Goal: Information Seeking & Learning: Check status

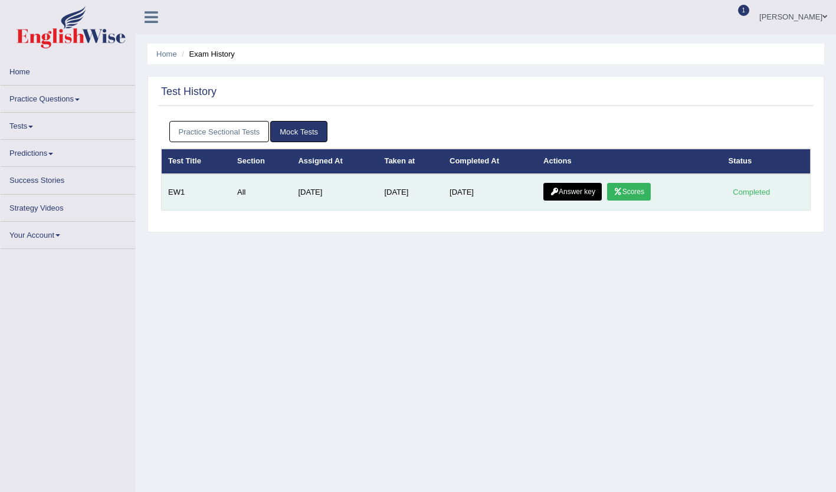
click at [632, 189] on link "Scores" at bounding box center [629, 192] width 44 height 18
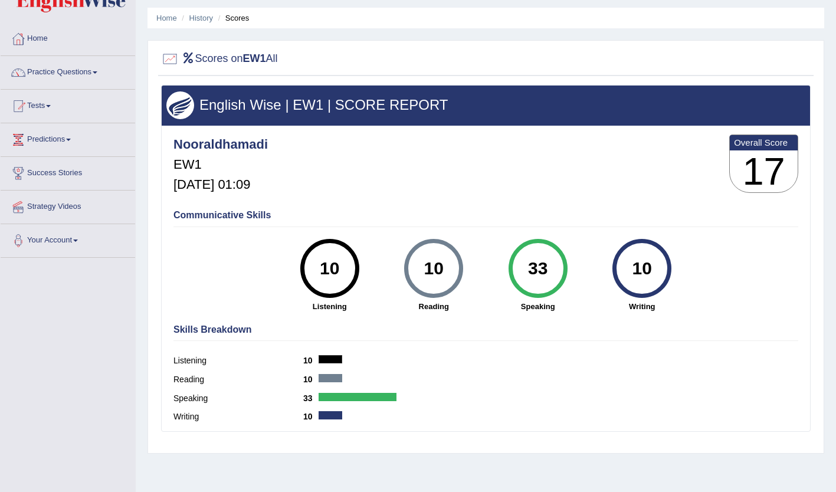
scroll to position [59, 0]
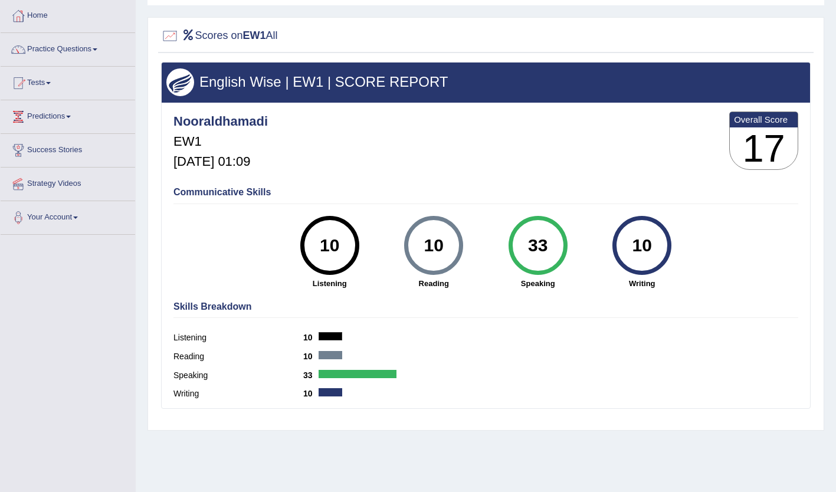
click at [770, 146] on h3 "17" at bounding box center [764, 148] width 68 height 42
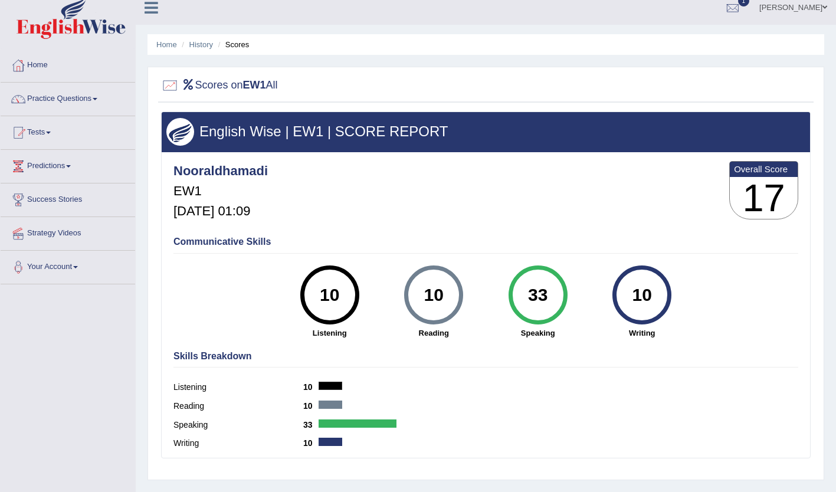
scroll to position [0, 0]
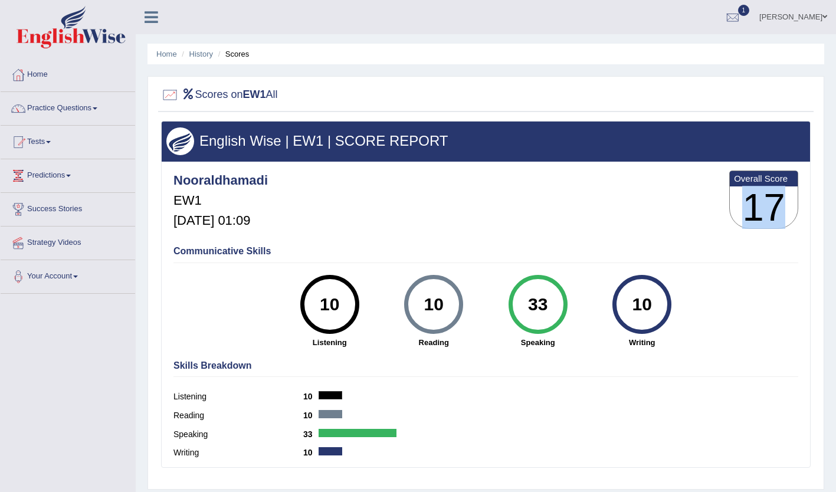
drag, startPoint x: 749, startPoint y: 202, endPoint x: 781, endPoint y: 202, distance: 31.3
click at [781, 202] on h3 "17" at bounding box center [764, 207] width 68 height 42
drag, startPoint x: 781, startPoint y: 202, endPoint x: 701, endPoint y: 221, distance: 82.5
click at [701, 221] on div "Nooraldhamadi EW1 Oct 9, 2025, 01:09 Overall Score 17" at bounding box center [486, 203] width 631 height 70
click at [742, 12] on div at bounding box center [733, 18] width 18 height 18
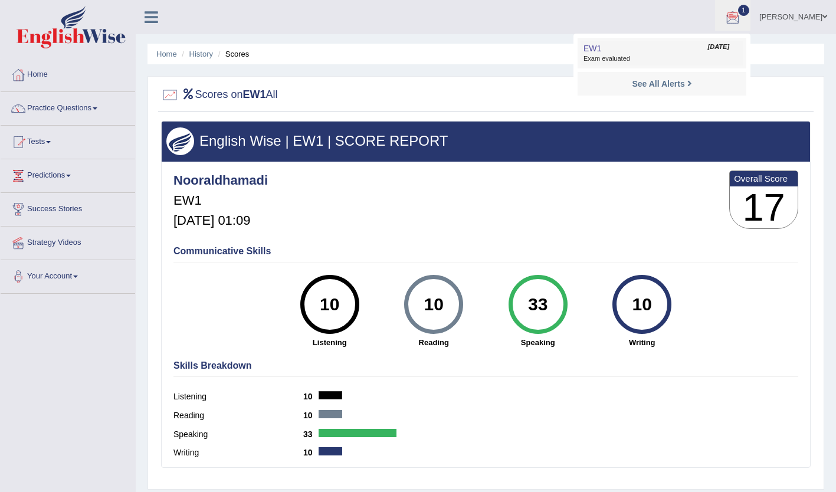
click at [722, 44] on span "[DATE]" at bounding box center [718, 46] width 21 height 9
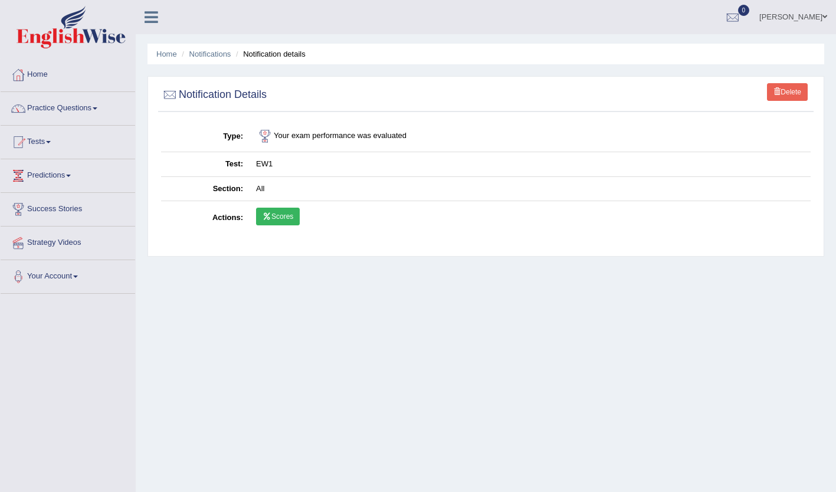
click at [283, 215] on link "Scores" at bounding box center [278, 217] width 44 height 18
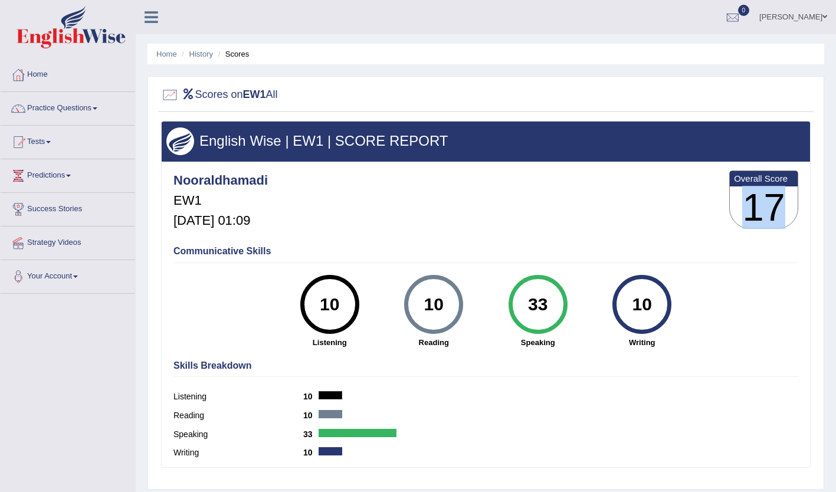
drag, startPoint x: 752, startPoint y: 197, endPoint x: 784, endPoint y: 207, distance: 34.2
click at [784, 207] on h3 "17" at bounding box center [764, 207] width 68 height 42
drag, startPoint x: 784, startPoint y: 207, endPoint x: 766, endPoint y: 253, distance: 49.5
click at [766, 253] on h4 "Communicative Skills" at bounding box center [486, 251] width 625 height 11
drag, startPoint x: 751, startPoint y: 210, endPoint x: 785, endPoint y: 219, distance: 35.4
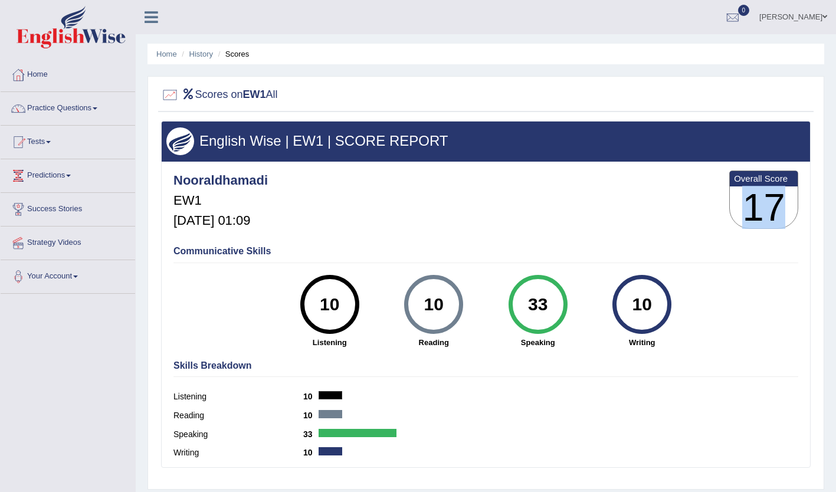
click at [785, 219] on h3 "17" at bounding box center [764, 207] width 68 height 42
click at [53, 133] on link "Tests" at bounding box center [68, 141] width 135 height 30
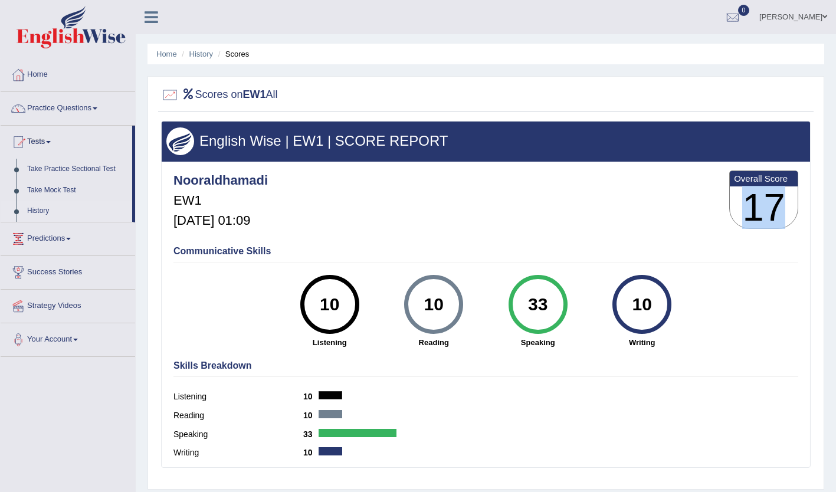
click at [50, 208] on link "History" at bounding box center [77, 211] width 110 height 21
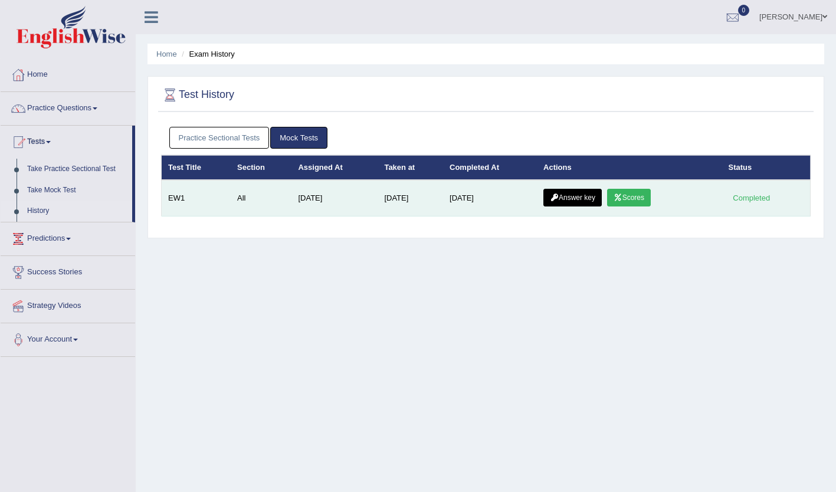
click at [577, 195] on link "Answer key" at bounding box center [573, 198] width 58 height 18
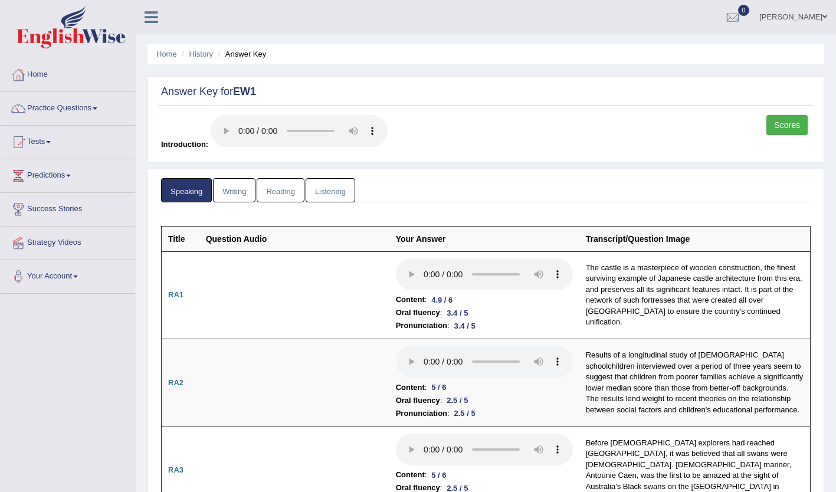
click at [232, 182] on link "Writing" at bounding box center [234, 190] width 42 height 24
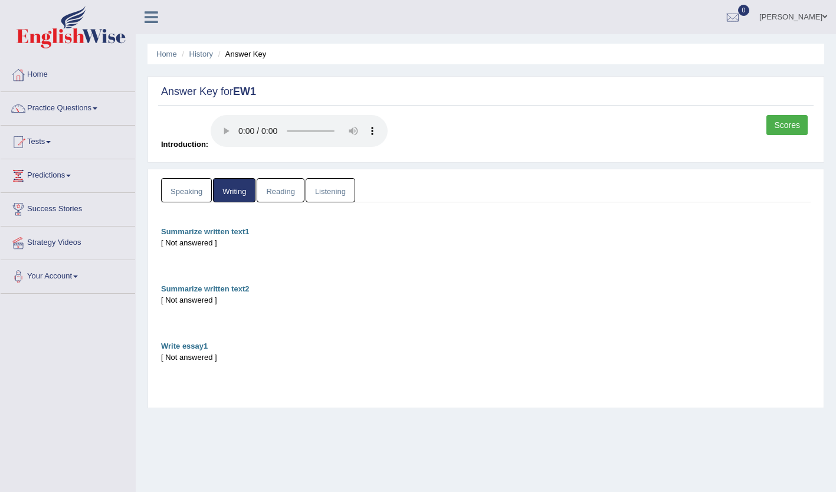
click at [283, 186] on link "Reading" at bounding box center [280, 190] width 47 height 24
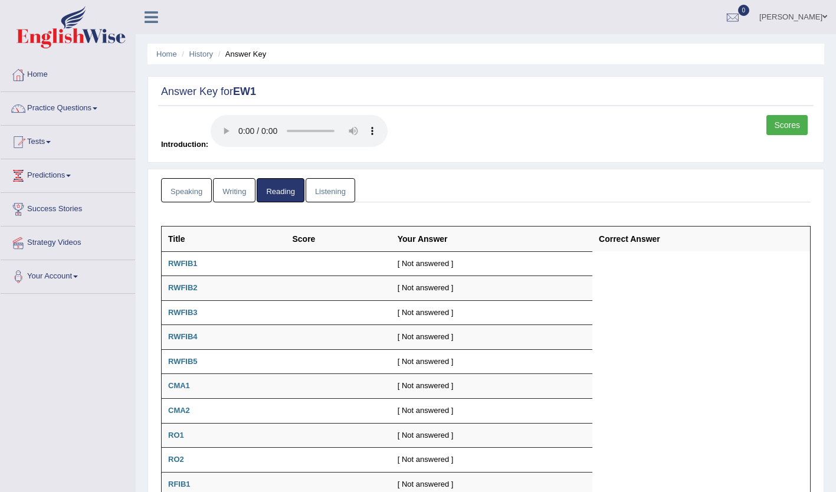
click at [342, 192] on link "Listening" at bounding box center [331, 190] width 50 height 24
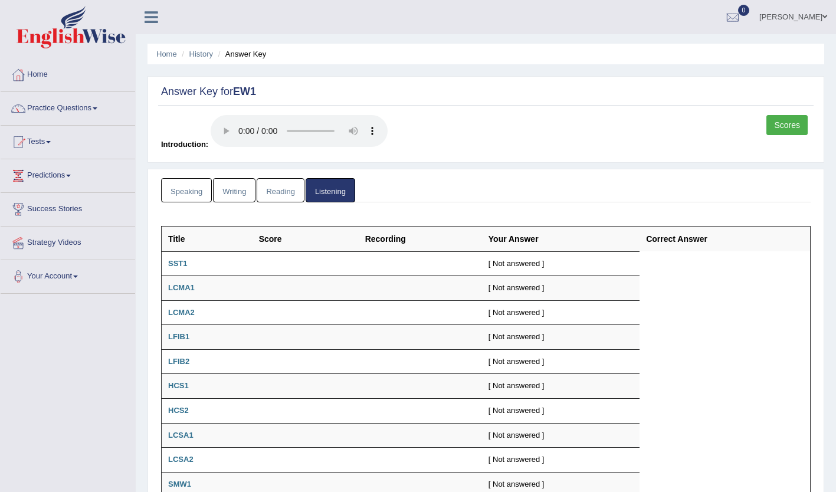
click at [185, 182] on link "Speaking" at bounding box center [186, 190] width 51 height 24
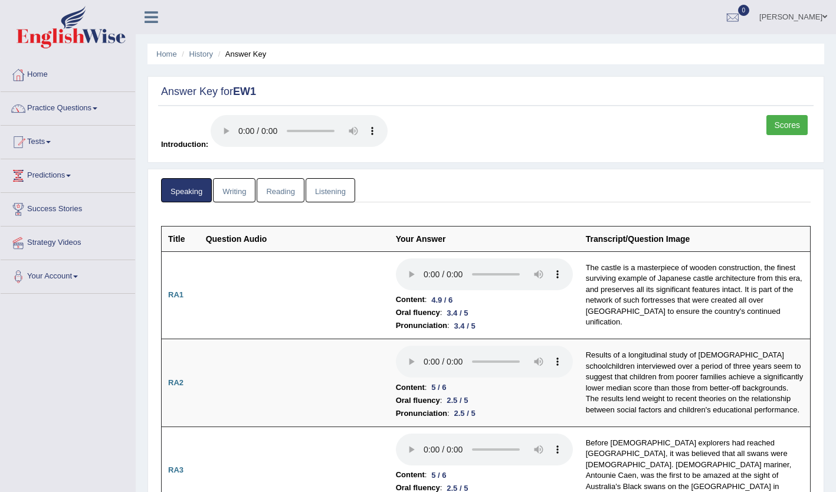
click at [327, 186] on link "Listening" at bounding box center [331, 190] width 50 height 24
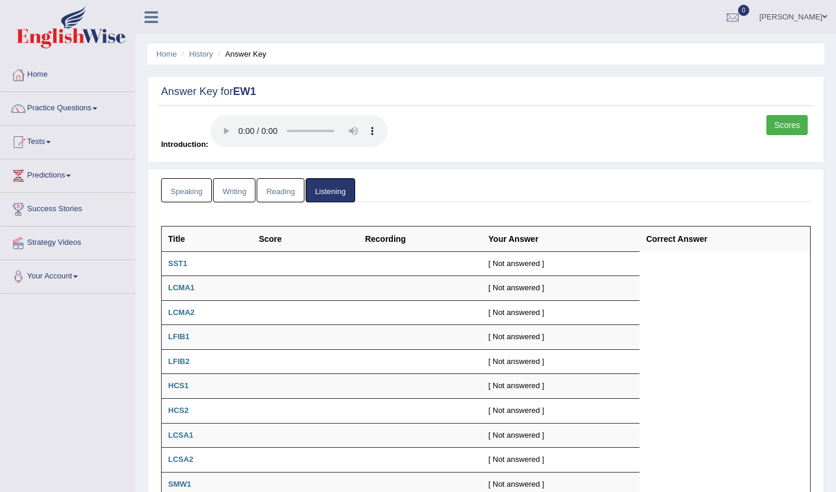
click at [279, 198] on link "Reading" at bounding box center [280, 190] width 47 height 24
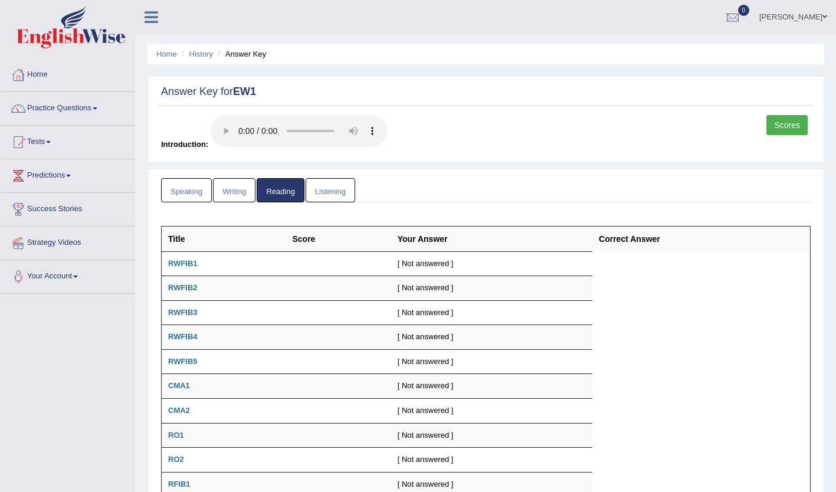
click at [223, 187] on link "Writing" at bounding box center [234, 190] width 42 height 24
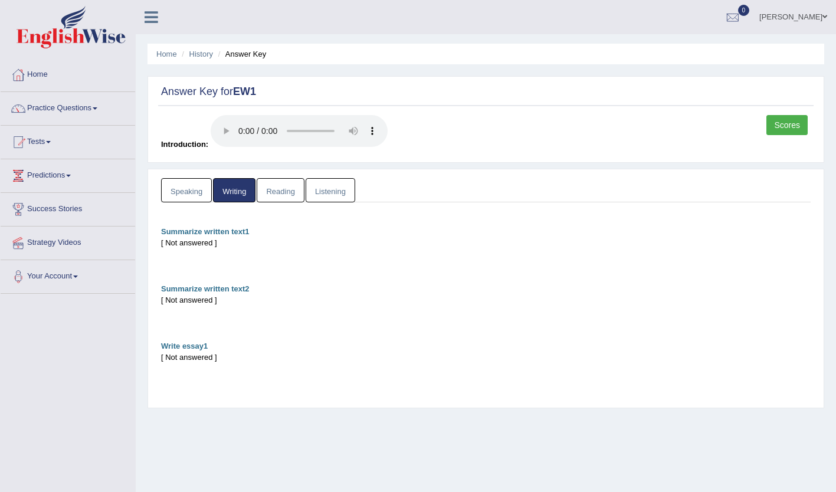
click at [186, 186] on link "Speaking" at bounding box center [186, 190] width 51 height 24
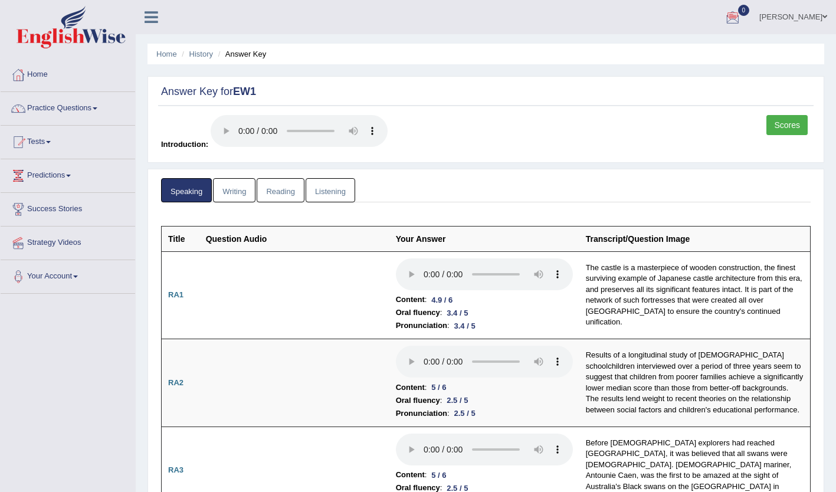
click at [788, 117] on link "Scores" at bounding box center [787, 125] width 41 height 20
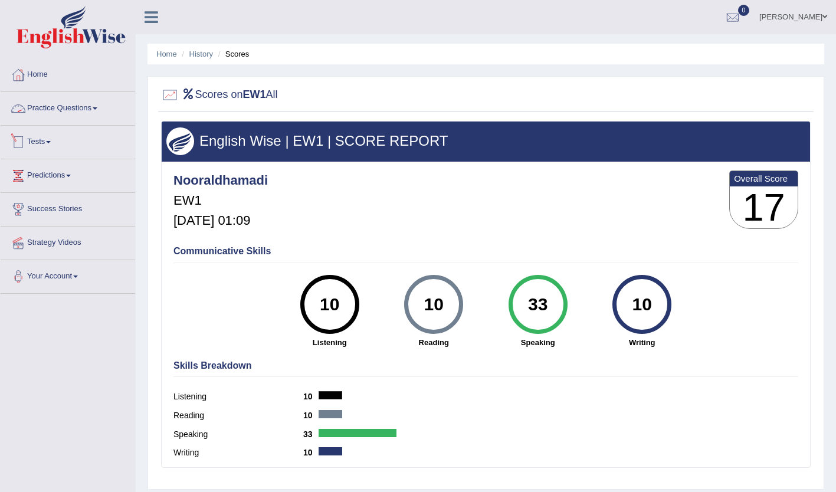
click at [59, 106] on link "Practice Questions" at bounding box center [68, 107] width 135 height 30
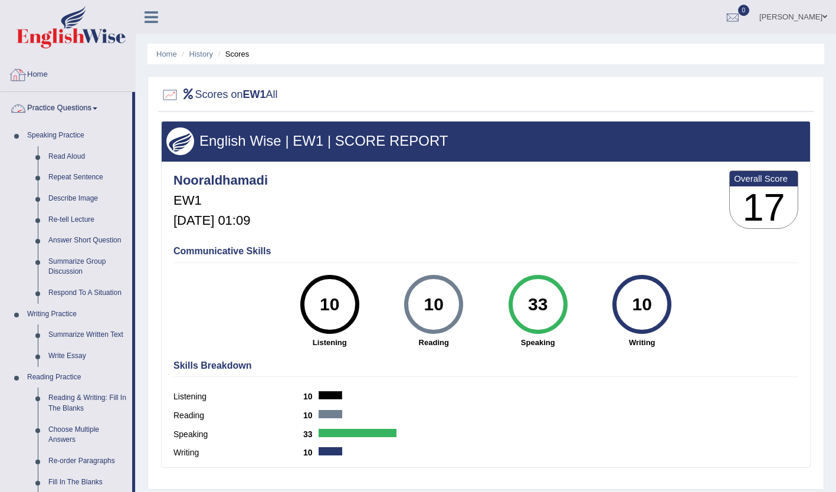
click at [75, 106] on link "Practice Questions" at bounding box center [67, 107] width 132 height 30
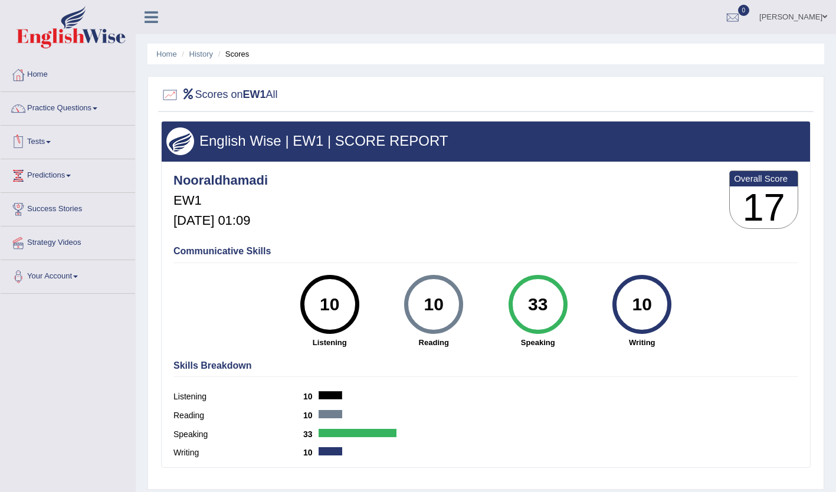
click at [37, 138] on link "Tests" at bounding box center [68, 141] width 135 height 30
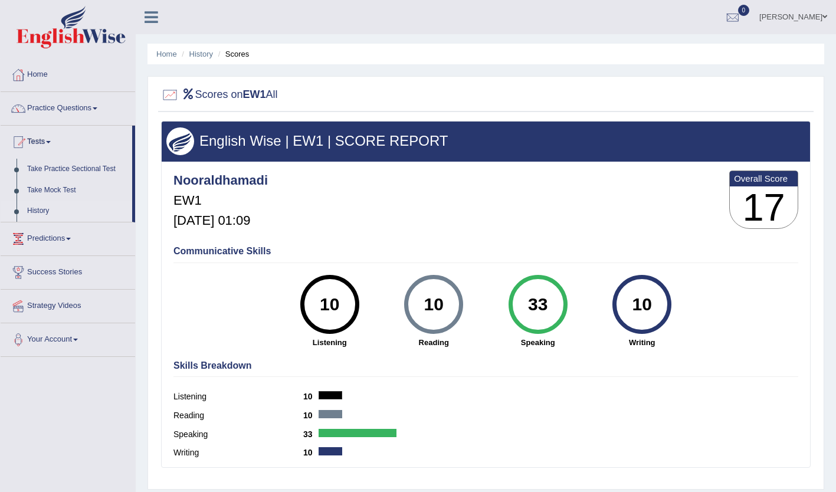
click at [41, 213] on link "History" at bounding box center [77, 211] width 110 height 21
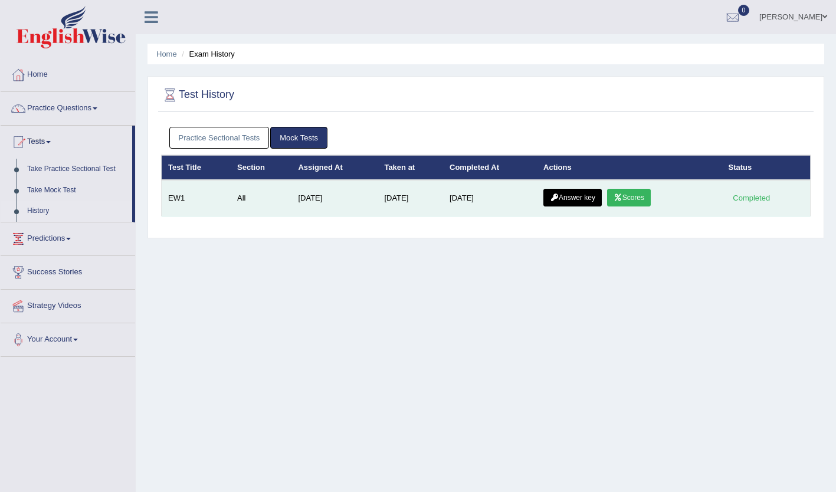
click at [616, 197] on icon at bounding box center [618, 197] width 9 height 7
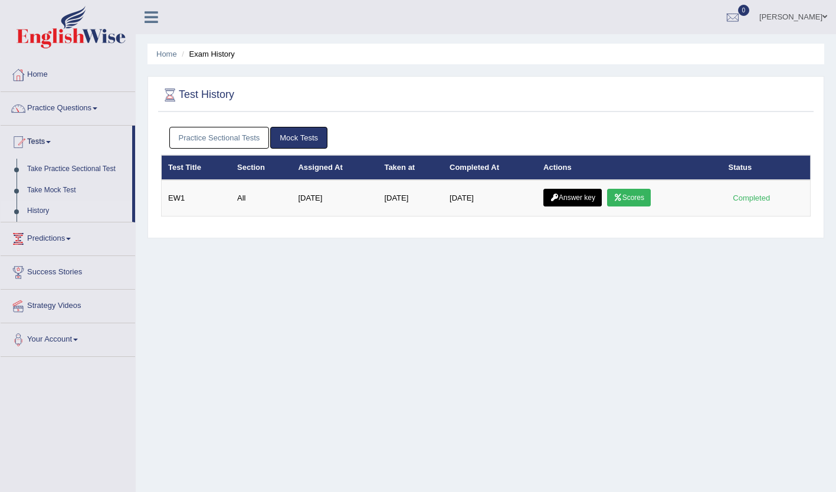
click at [227, 139] on link "Practice Sectional Tests" at bounding box center [219, 138] width 100 height 22
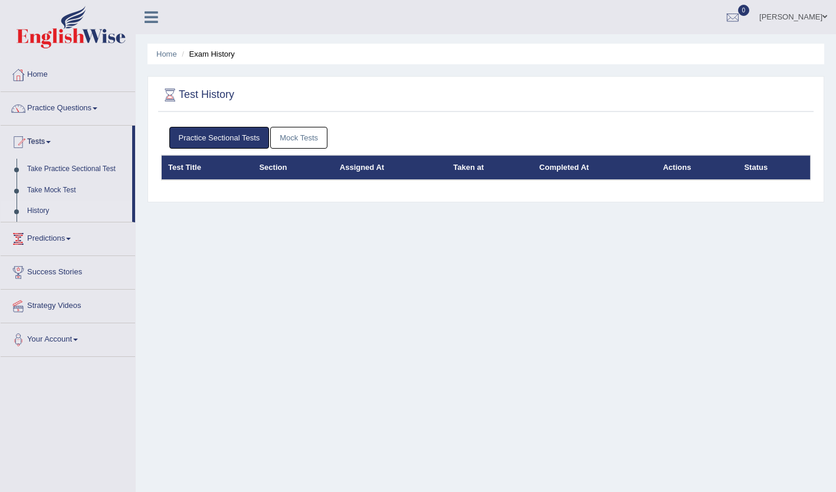
click at [296, 138] on link "Mock Tests" at bounding box center [298, 138] width 57 height 22
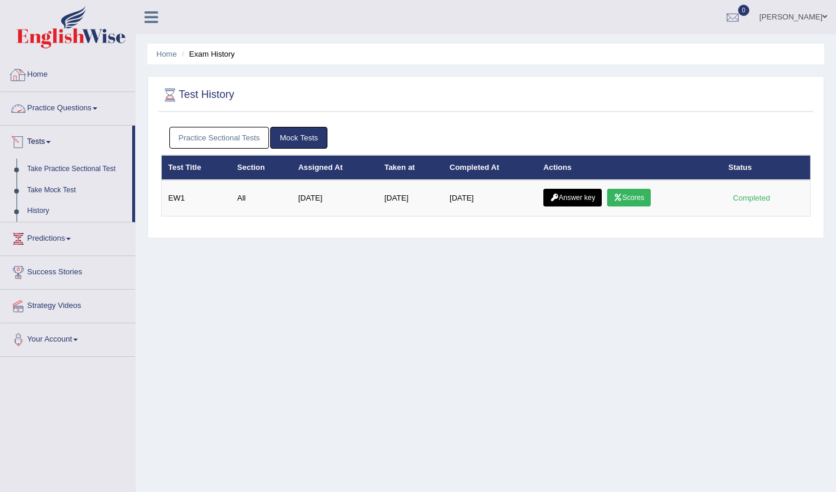
click at [46, 75] on link "Home" at bounding box center [68, 73] width 135 height 30
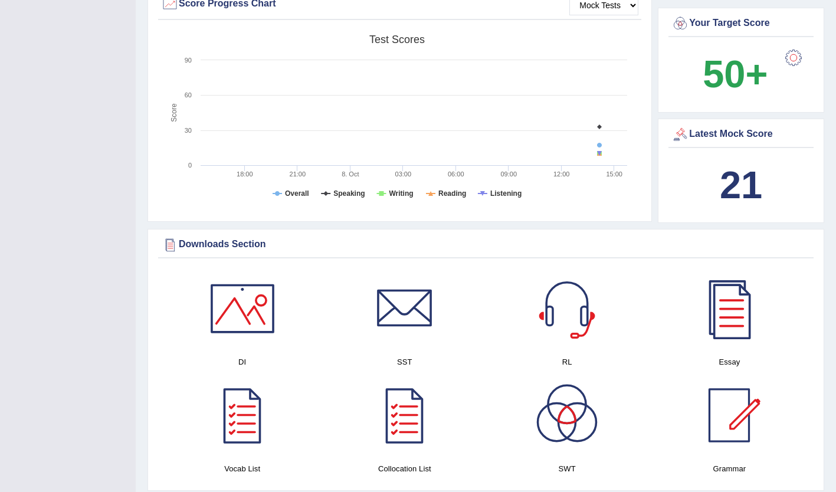
scroll to position [354, 0]
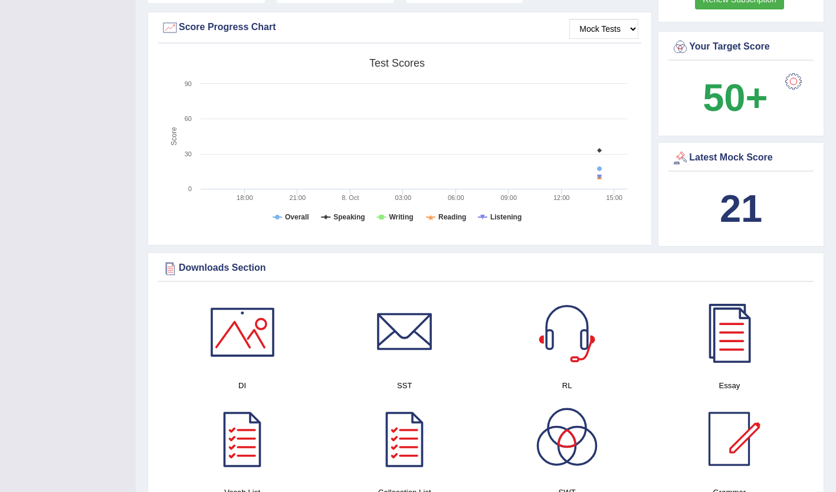
click at [736, 192] on b "21" at bounding box center [741, 208] width 42 height 43
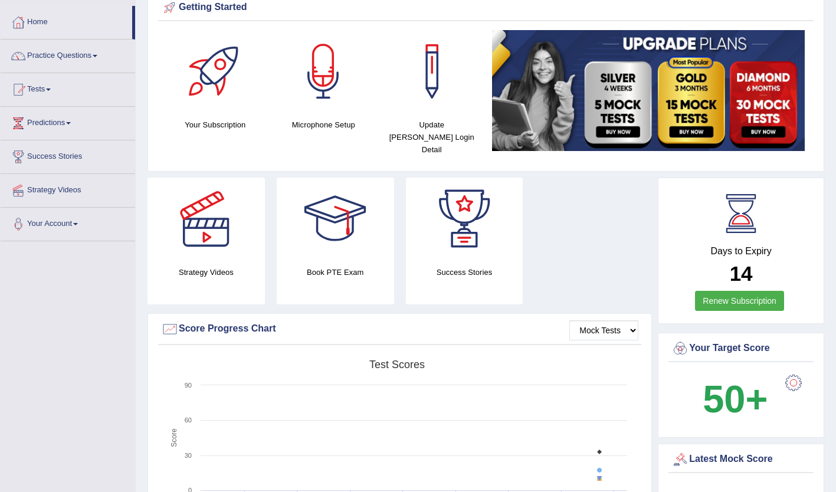
scroll to position [0, 0]
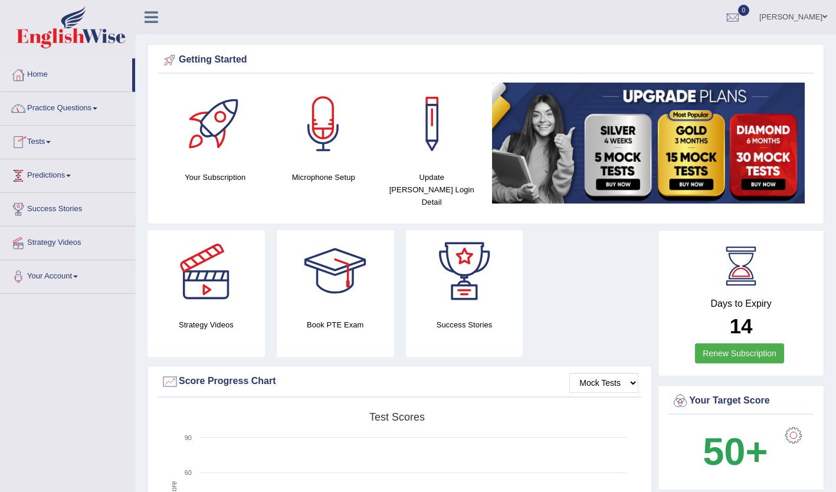
click at [46, 140] on link "Tests" at bounding box center [68, 141] width 135 height 30
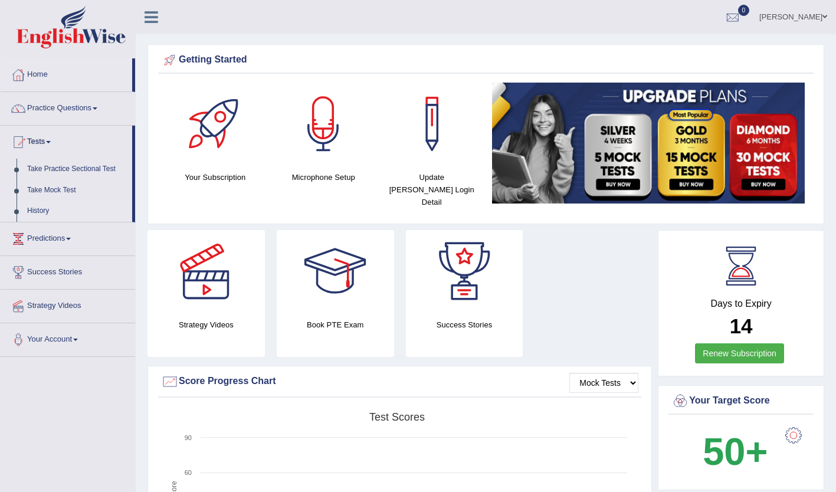
click at [41, 208] on link "History" at bounding box center [77, 211] width 110 height 21
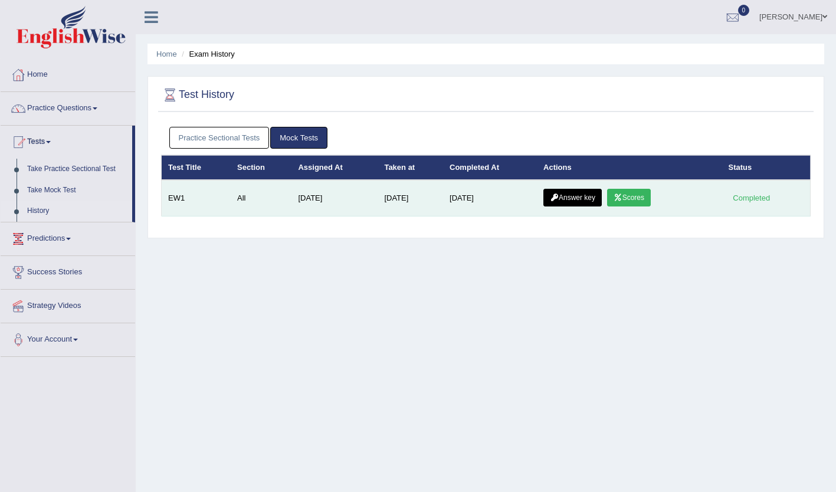
click at [627, 198] on link "Scores" at bounding box center [629, 198] width 44 height 18
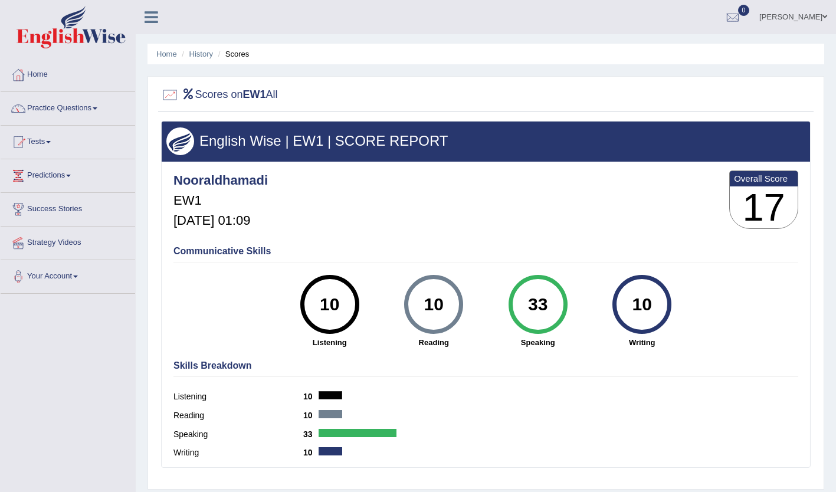
click at [633, 197] on div "Nooraldhamadi EW1 [DATE] 01:09 Overall Score 17" at bounding box center [486, 203] width 631 height 70
click at [44, 74] on link "Home" at bounding box center [68, 73] width 135 height 30
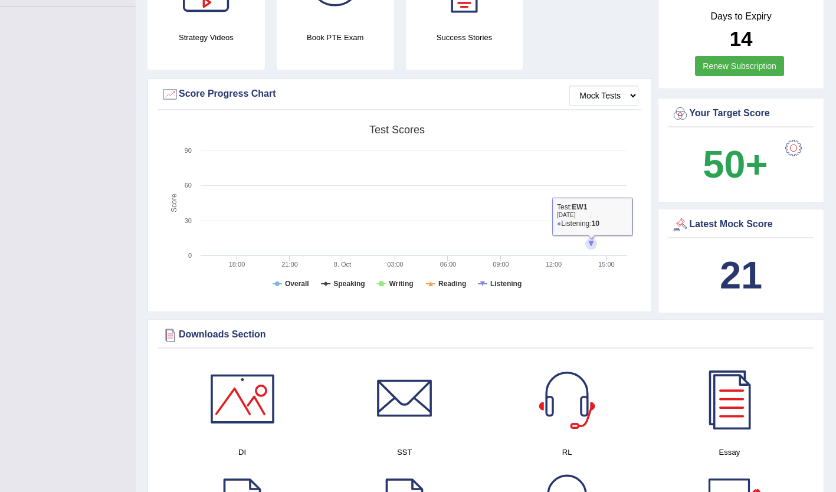
scroll to position [236, 0]
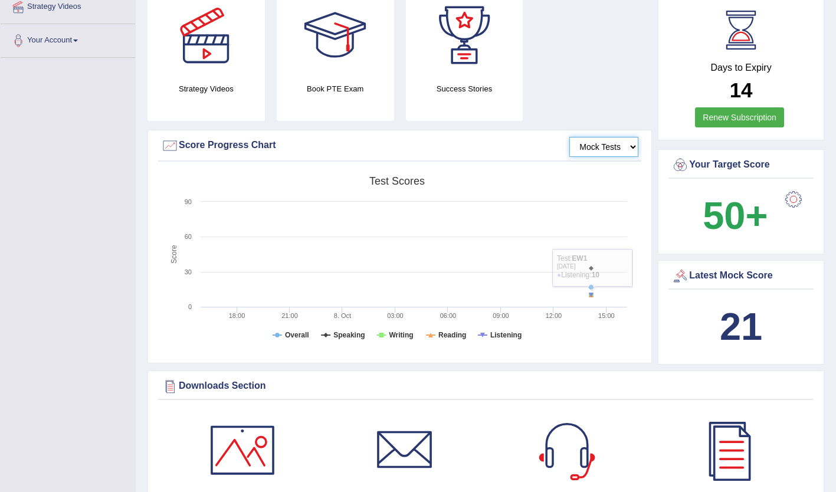
click at [610, 137] on select "Mock Tests" at bounding box center [603, 147] width 69 height 20
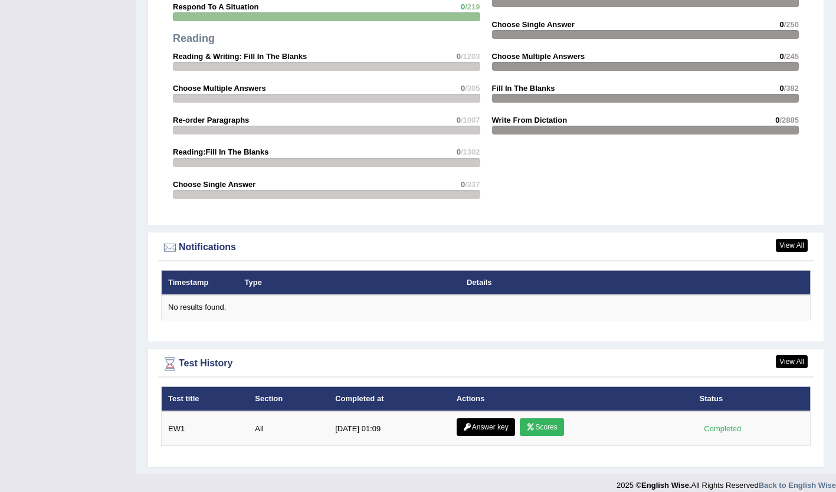
scroll to position [1219, 0]
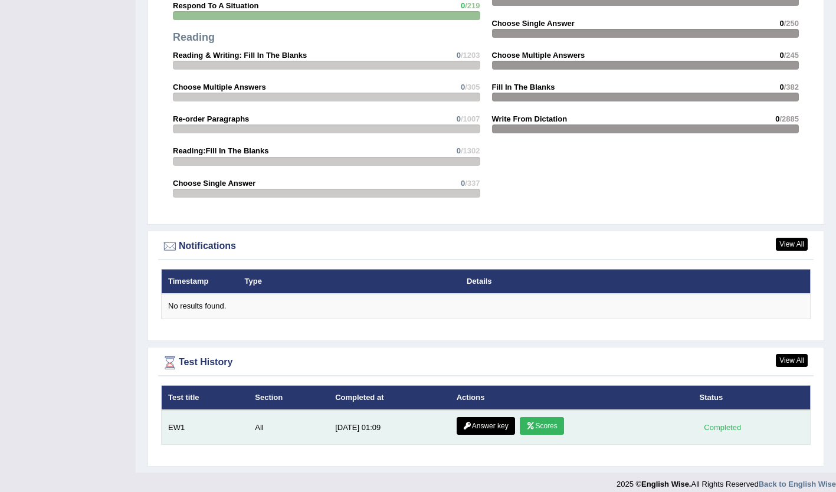
click at [529, 423] on icon at bounding box center [530, 426] width 9 height 7
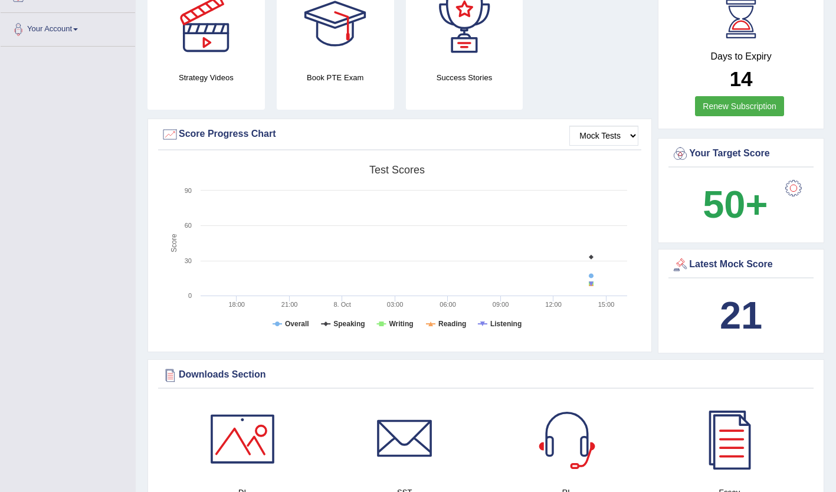
scroll to position [275, 0]
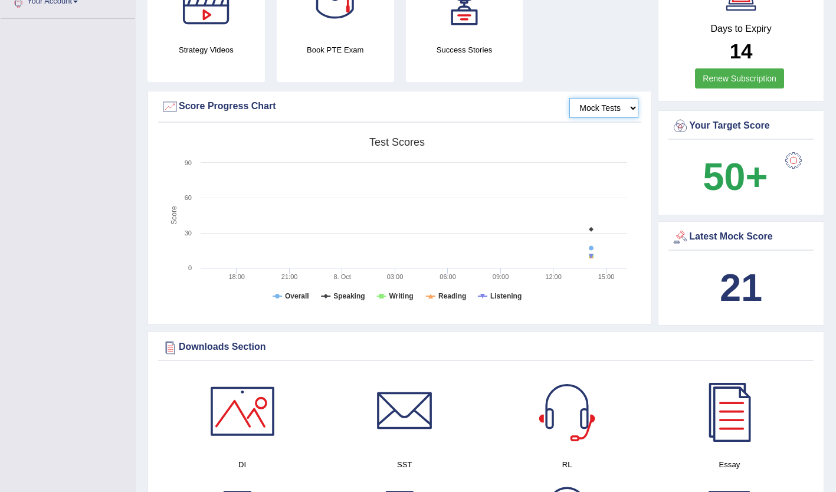
click at [593, 98] on select "Mock Tests" at bounding box center [603, 108] width 69 height 20
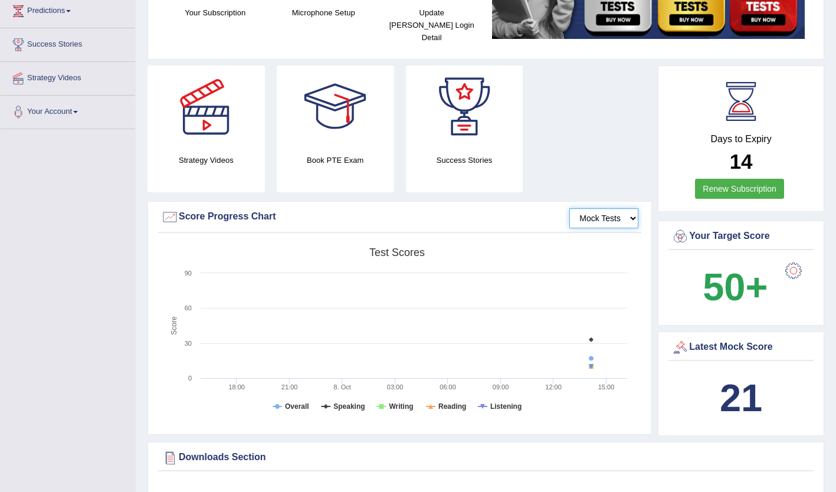
scroll to position [0, 0]
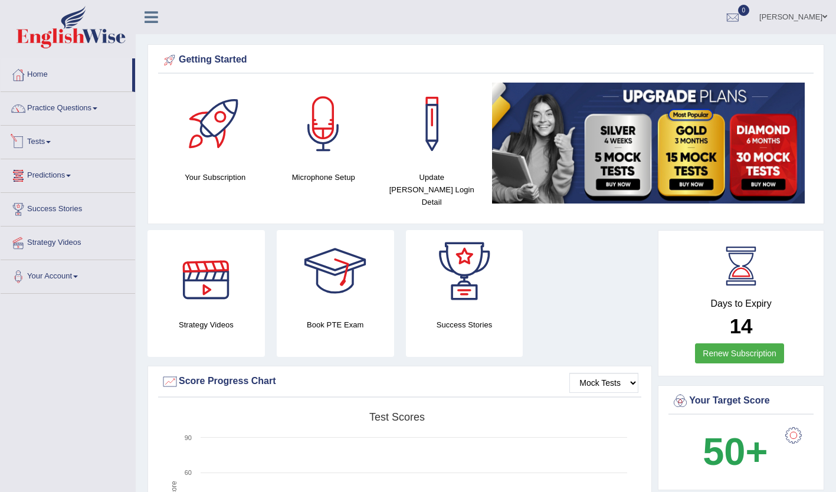
click at [69, 154] on link "Tests" at bounding box center [68, 141] width 135 height 30
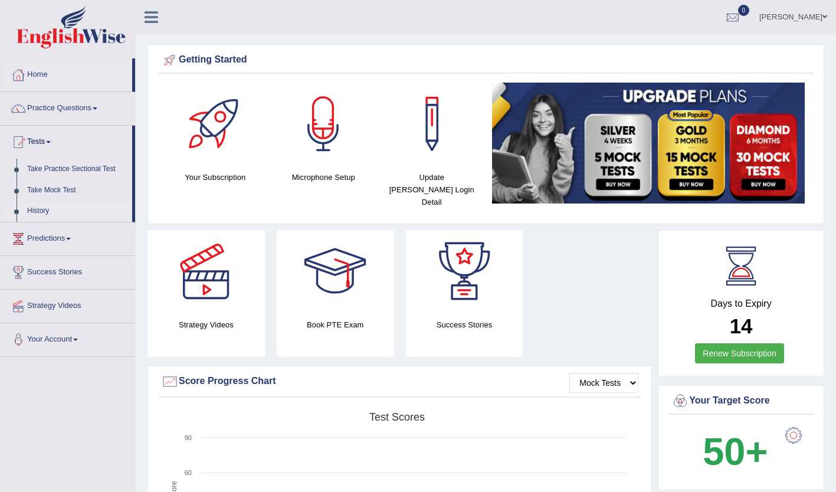
click at [45, 213] on link "History" at bounding box center [77, 211] width 110 height 21
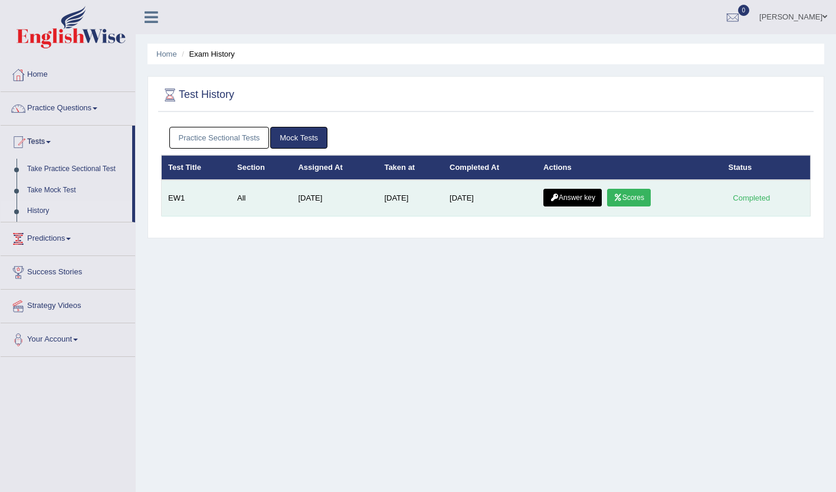
click at [616, 195] on icon at bounding box center [618, 197] width 9 height 7
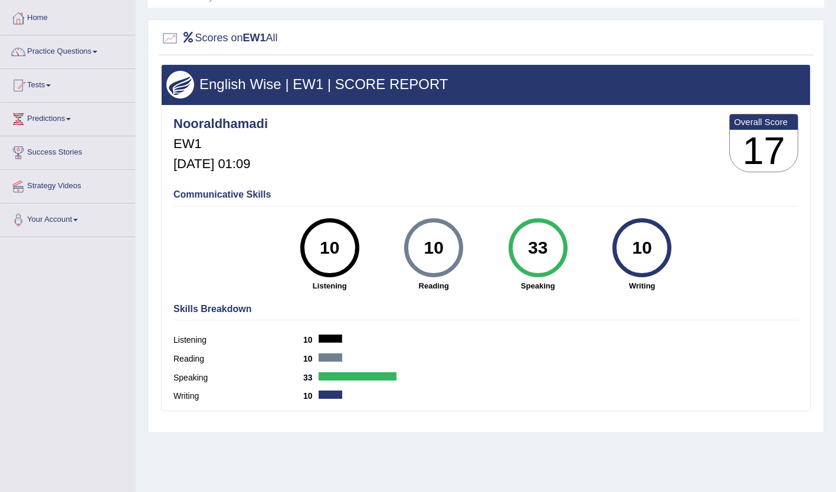
scroll to position [59, 0]
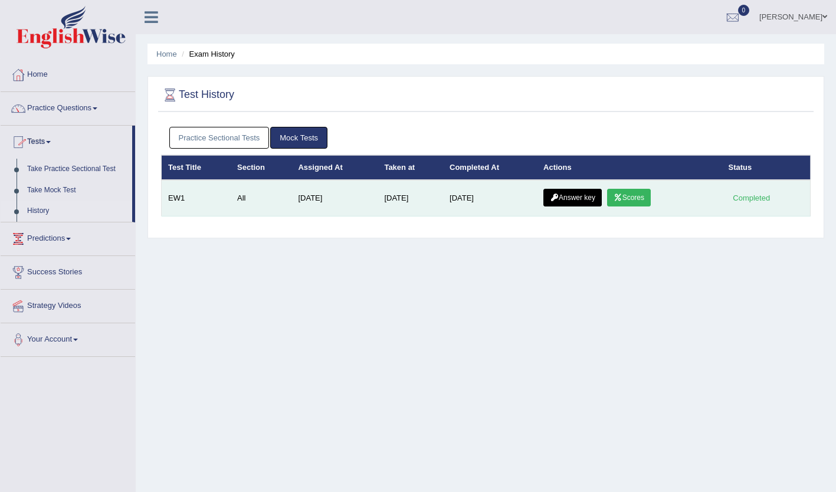
click at [633, 195] on link "Scores" at bounding box center [629, 198] width 44 height 18
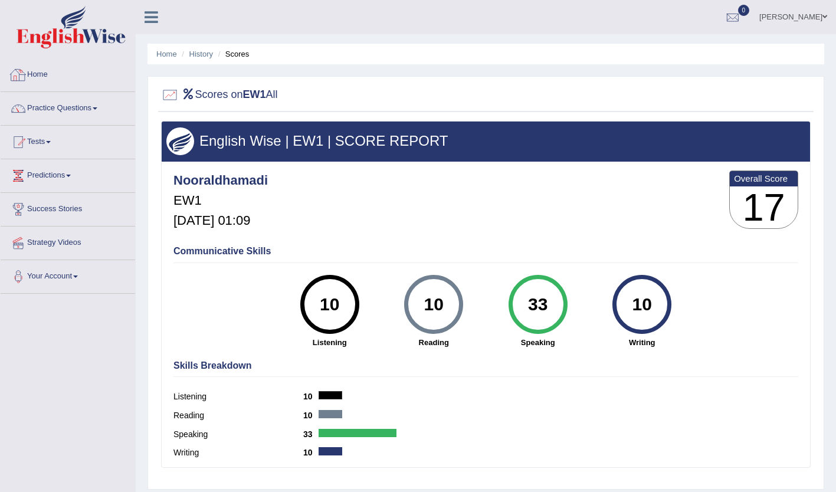
click at [40, 70] on link "Home" at bounding box center [68, 73] width 135 height 30
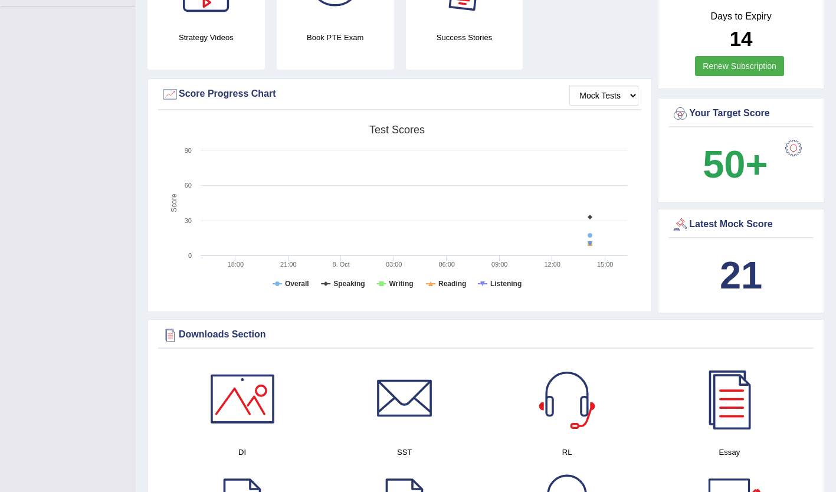
scroll to position [295, 0]
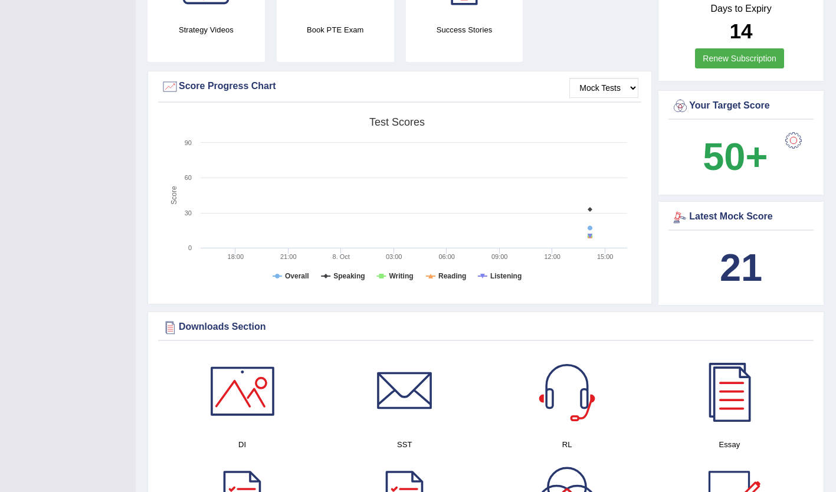
click at [743, 263] on b "21" at bounding box center [741, 267] width 42 height 43
click at [705, 210] on div "Latest Mock Score" at bounding box center [741, 217] width 139 height 18
click at [677, 208] on div at bounding box center [681, 217] width 18 height 18
click at [711, 208] on div "Latest Mock Score" at bounding box center [741, 217] width 139 height 18
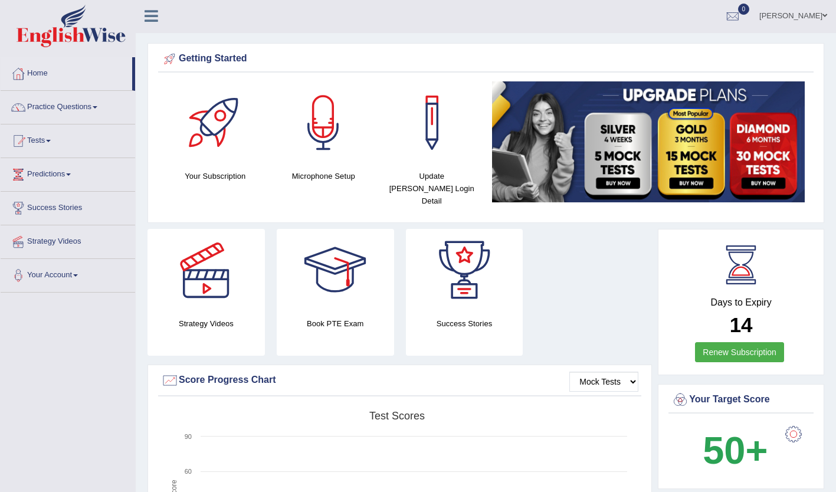
scroll to position [0, 0]
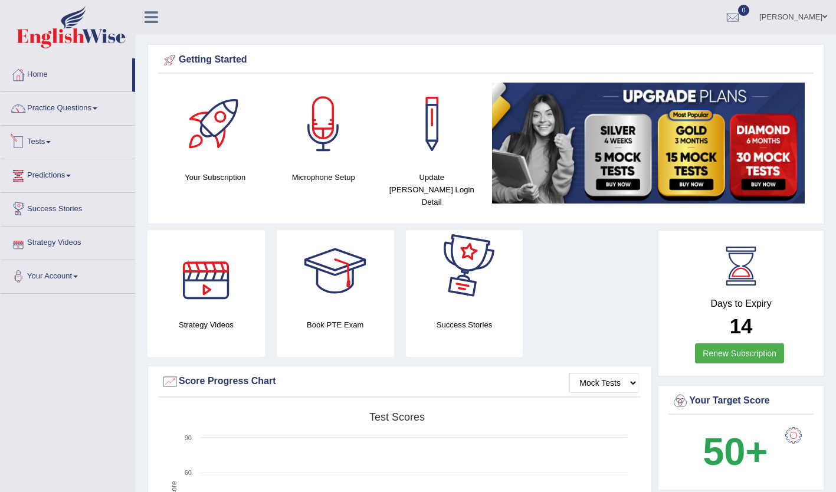
click at [51, 138] on link "Tests" at bounding box center [68, 141] width 135 height 30
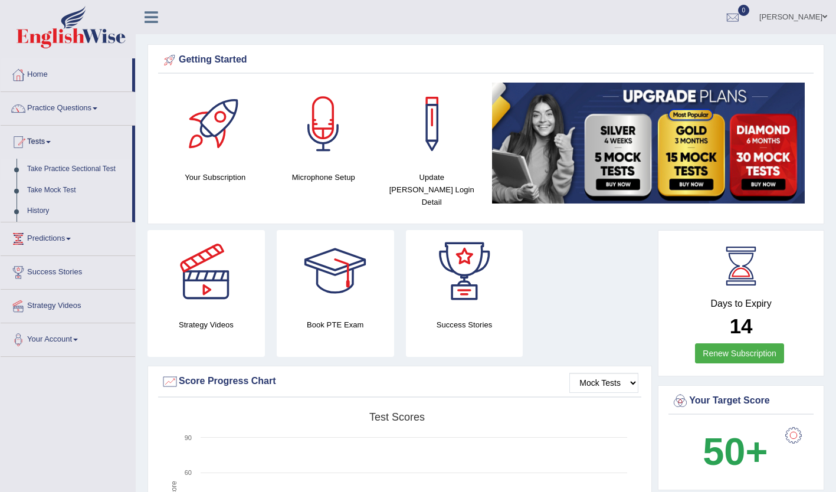
click at [70, 166] on link "Take Practice Sectional Test" at bounding box center [77, 169] width 110 height 21
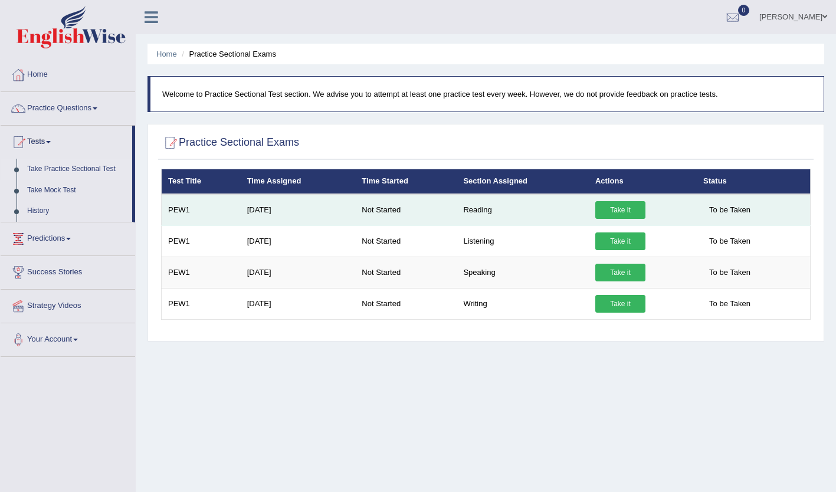
click at [629, 205] on link "Take it" at bounding box center [620, 210] width 50 height 18
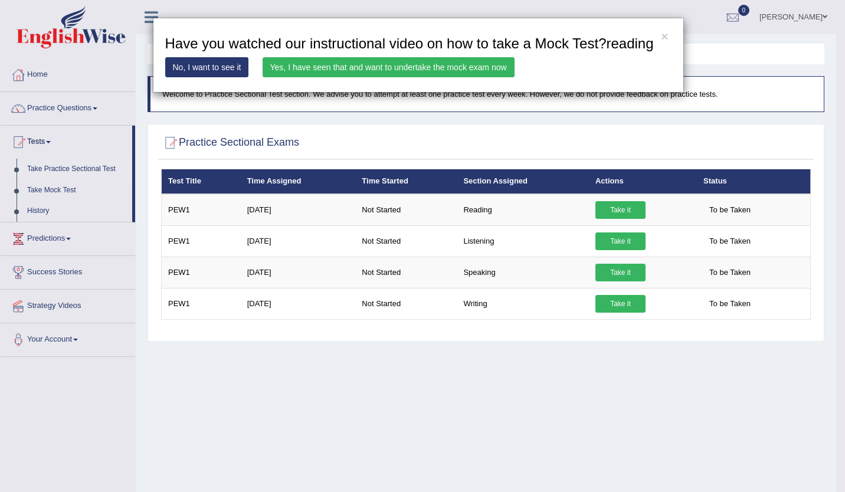
click at [670, 32] on div "× Have you watched our instructional video on how to take a Mock Test?reading N…" at bounding box center [418, 55] width 531 height 75
click at [666, 35] on button "×" at bounding box center [664, 36] width 7 height 12
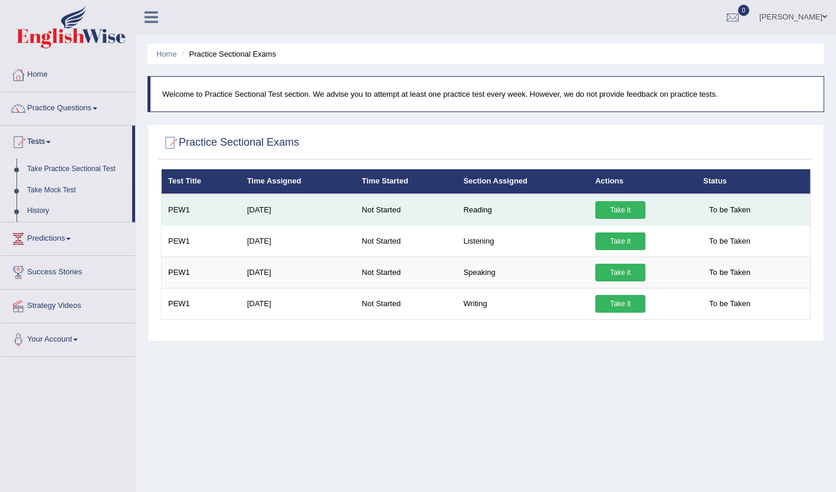
click at [628, 201] on link "Take it" at bounding box center [620, 210] width 50 height 18
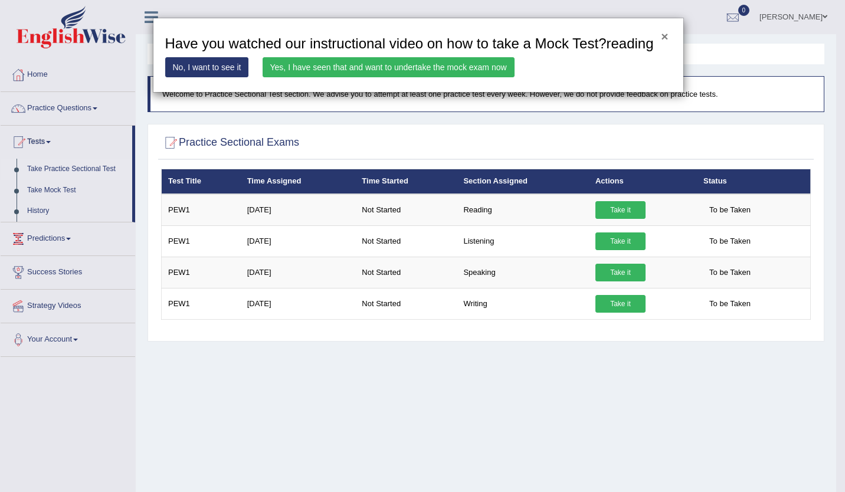
click at [667, 36] on button "×" at bounding box center [664, 36] width 7 height 12
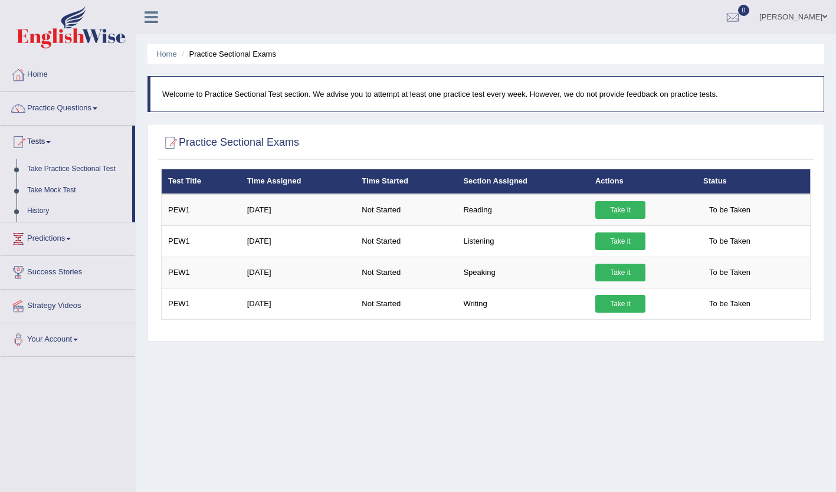
click at [603, 179] on th "Actions" at bounding box center [643, 181] width 108 height 25
drag, startPoint x: 603, startPoint y: 179, endPoint x: 627, endPoint y: 180, distance: 24.2
click at [627, 180] on th "Actions" at bounding box center [643, 181] width 108 height 25
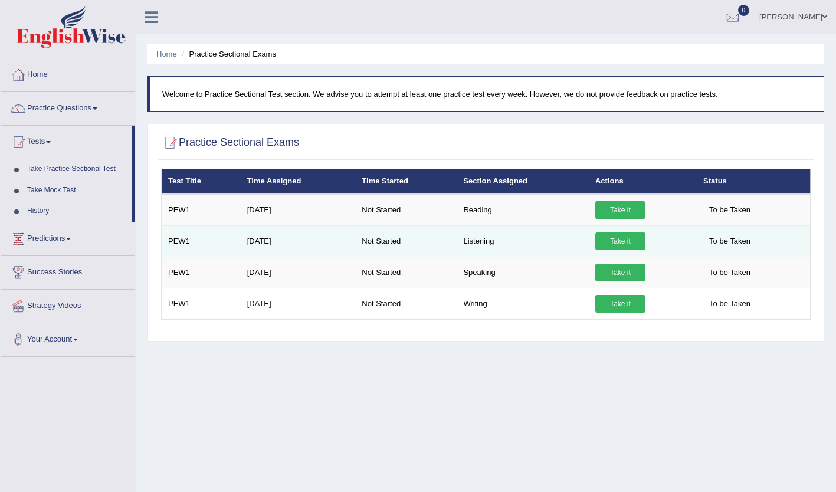
click at [618, 242] on link "Take it" at bounding box center [620, 242] width 50 height 18
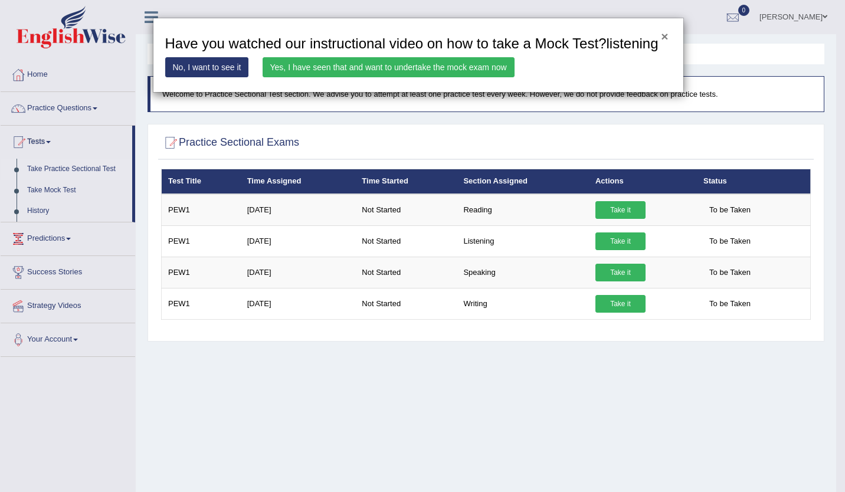
click at [662, 42] on button "×" at bounding box center [664, 36] width 7 height 12
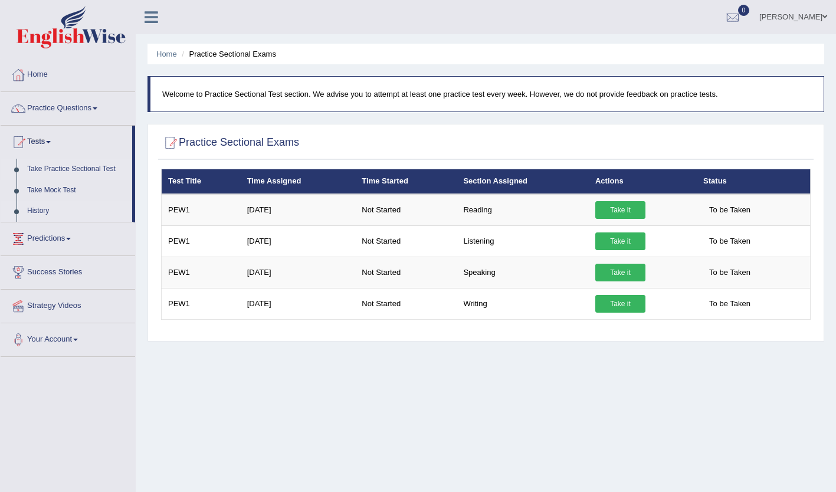
click at [53, 209] on link "History" at bounding box center [77, 211] width 110 height 21
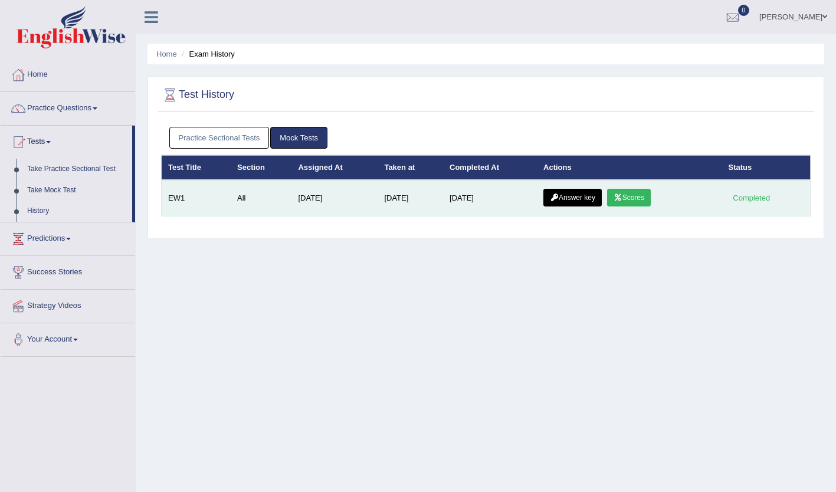
click at [626, 191] on link "Scores" at bounding box center [629, 198] width 44 height 18
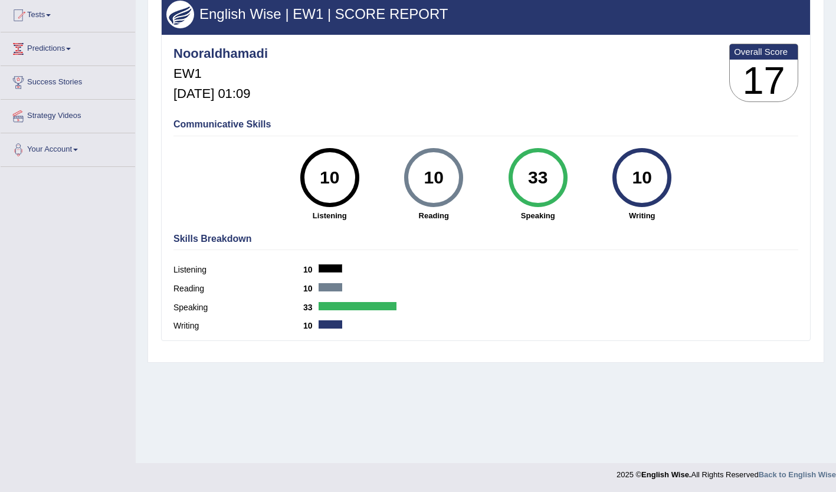
scroll to position [127, 0]
click at [330, 268] on div at bounding box center [331, 268] width 24 height 8
click at [327, 286] on div at bounding box center [331, 287] width 24 height 8
click at [331, 328] on div at bounding box center [331, 324] width 24 height 8
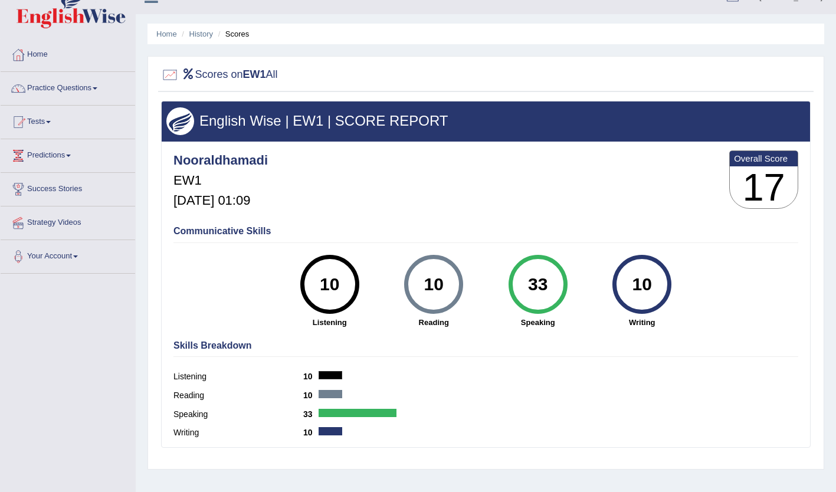
scroll to position [0, 0]
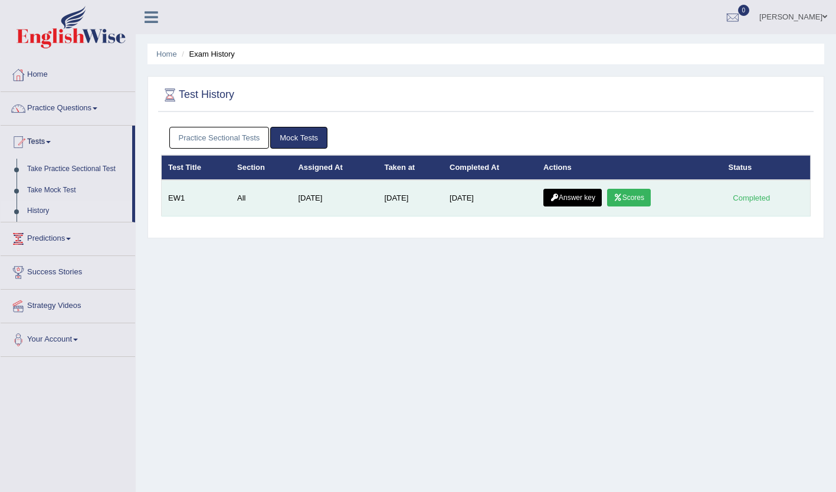
click at [568, 200] on link "Answer key" at bounding box center [573, 198] width 58 height 18
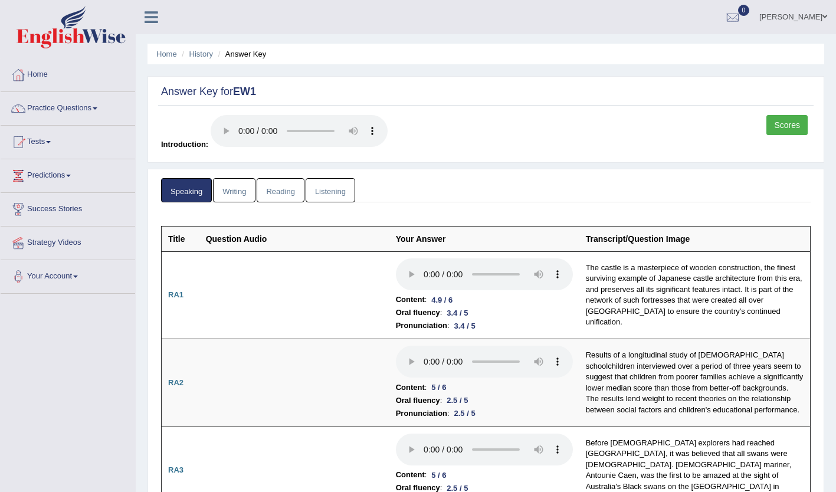
click at [241, 185] on link "Writing" at bounding box center [234, 190] width 42 height 24
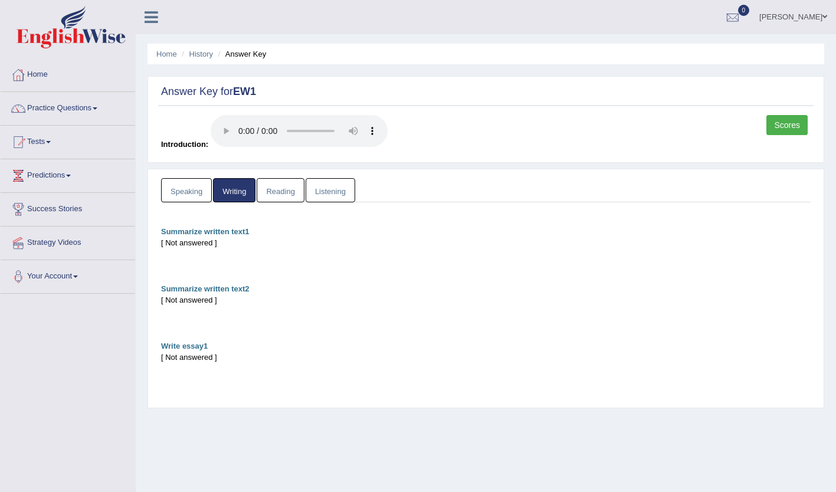
click at [299, 194] on link "Reading" at bounding box center [280, 190] width 47 height 24
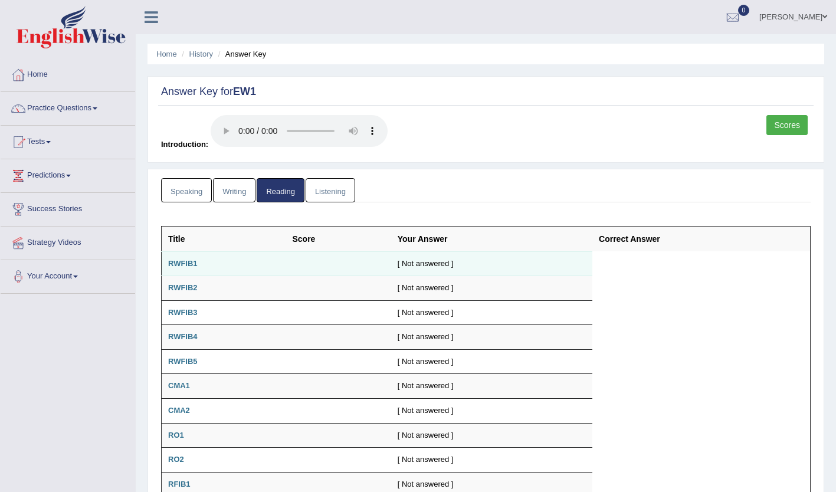
click at [418, 263] on td "[ Not answered ]" at bounding box center [491, 263] width 201 height 25
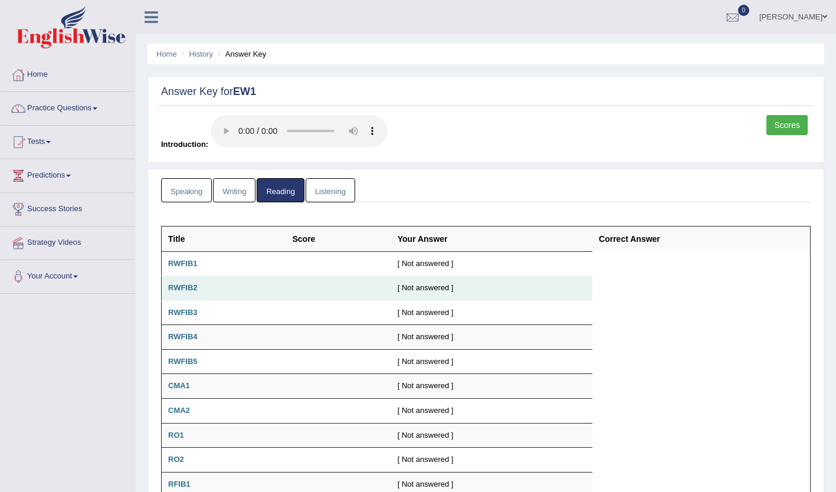
click at [368, 287] on td at bounding box center [338, 288] width 105 height 25
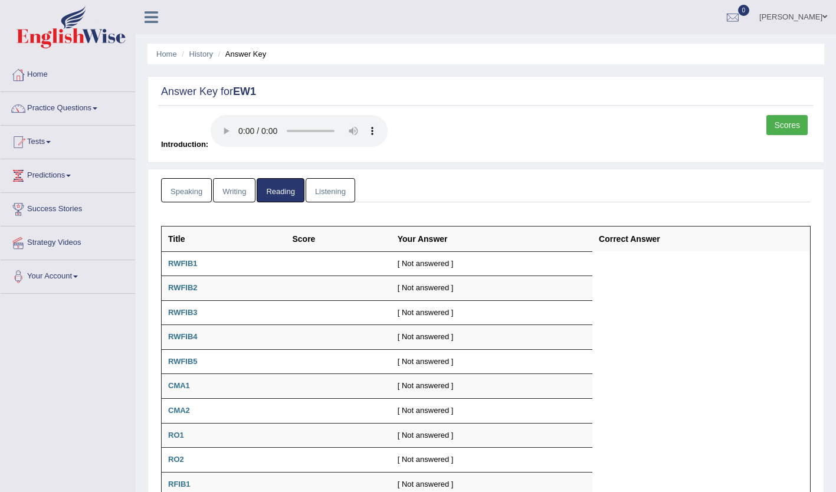
click at [328, 188] on link "Listening" at bounding box center [331, 190] width 50 height 24
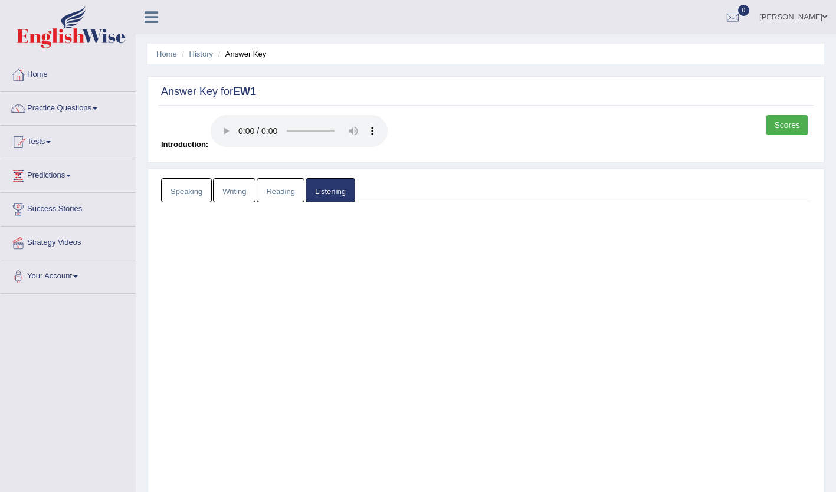
click at [328, 188] on link "Listening" at bounding box center [331, 190] width 50 height 24
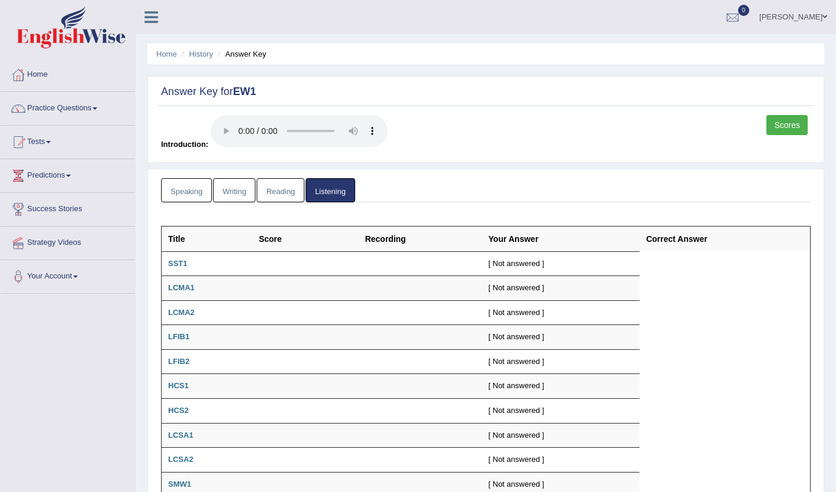
click at [277, 188] on link "Reading" at bounding box center [280, 190] width 47 height 24
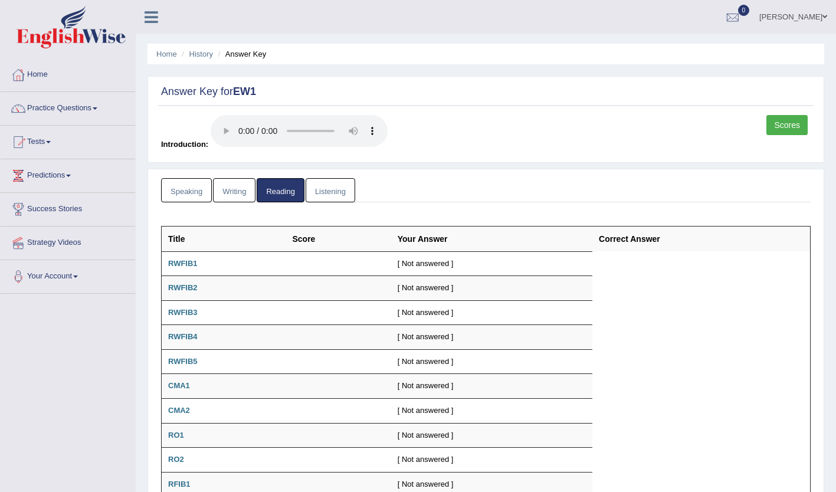
click at [325, 185] on link "Listening" at bounding box center [331, 190] width 50 height 24
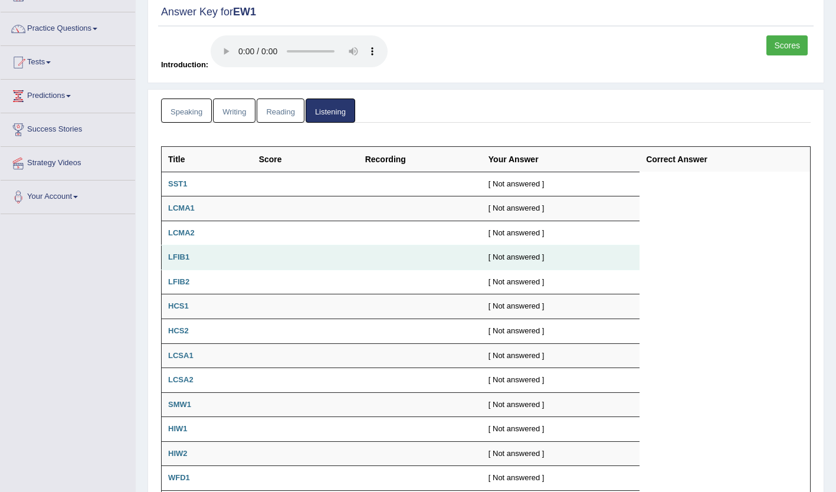
scroll to position [70, 0]
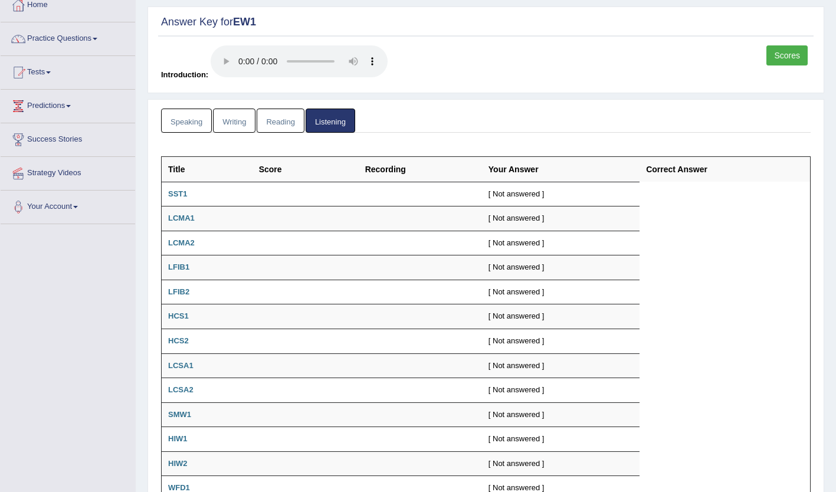
click at [269, 109] on link "Reading" at bounding box center [280, 121] width 47 height 24
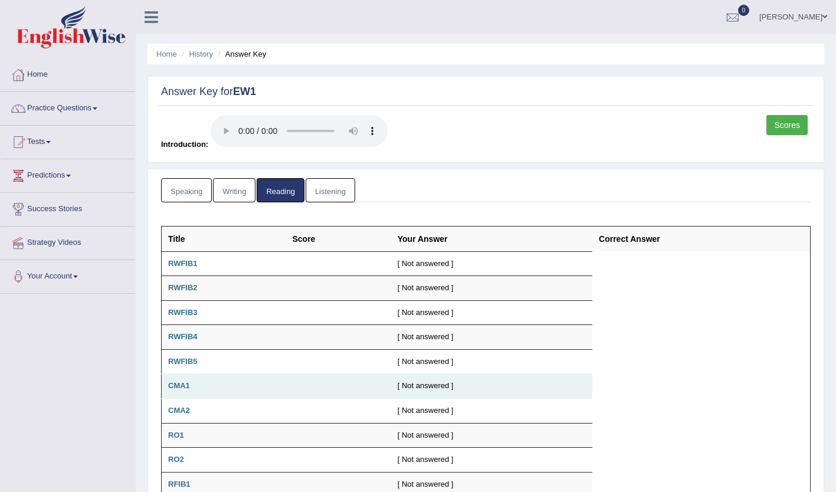
scroll to position [0, 0]
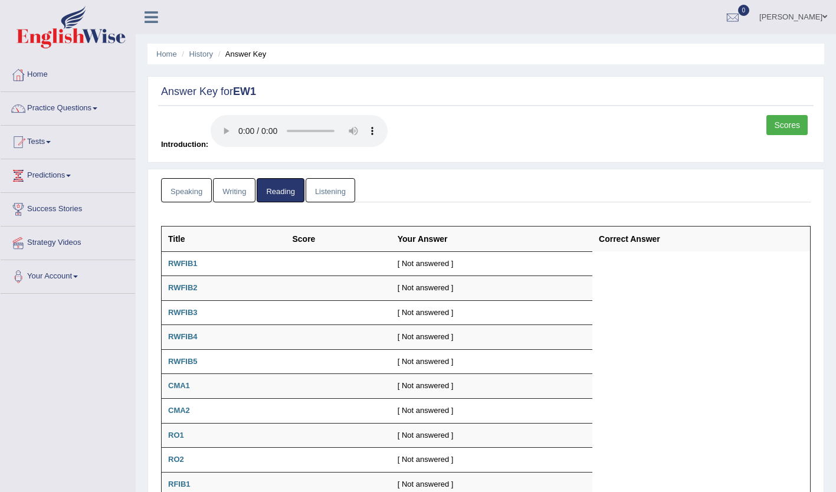
click at [794, 125] on link "Scores" at bounding box center [787, 125] width 41 height 20
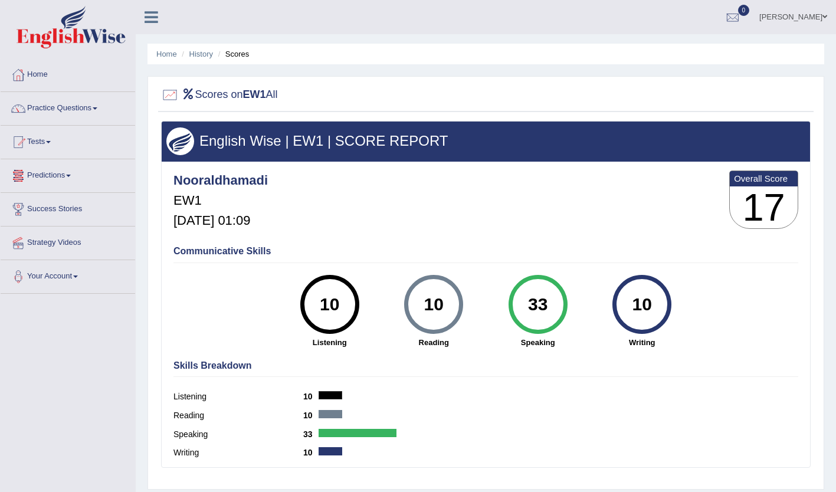
click at [44, 166] on link "Predictions" at bounding box center [68, 174] width 135 height 30
click at [50, 83] on link "Home" at bounding box center [68, 73] width 135 height 30
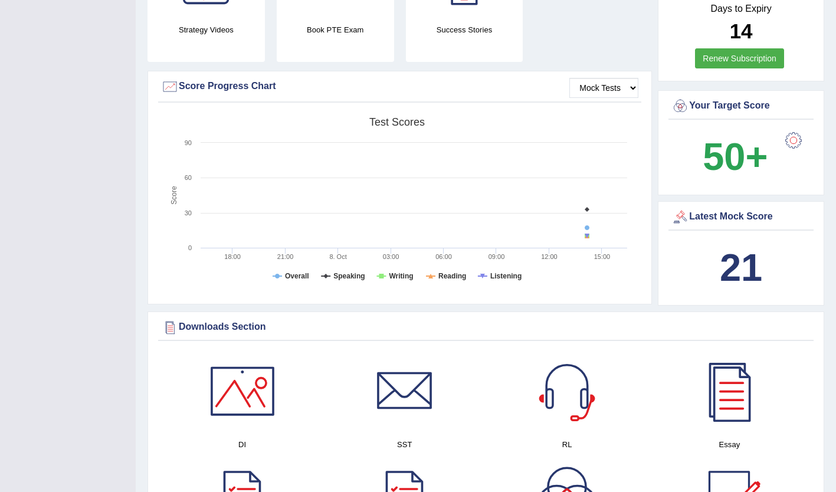
click at [738, 240] on div "21" at bounding box center [741, 268] width 139 height 57
click at [748, 259] on b "21" at bounding box center [741, 267] width 42 height 43
click at [740, 256] on b "21" at bounding box center [741, 267] width 42 height 43
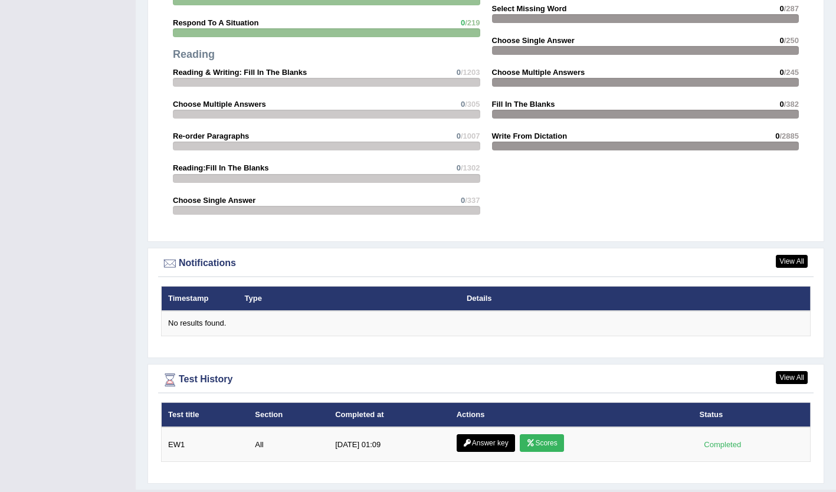
scroll to position [1219, 0]
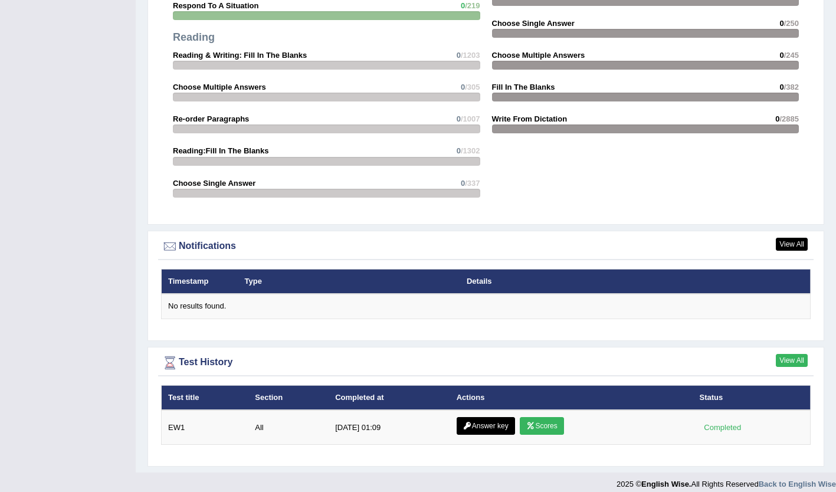
click at [782, 354] on link "View All" at bounding box center [792, 360] width 32 height 13
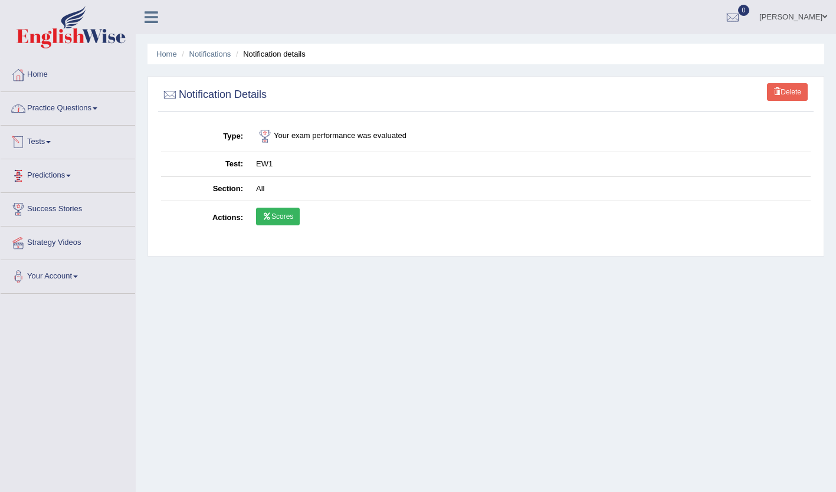
click at [41, 138] on link "Tests" at bounding box center [68, 141] width 135 height 30
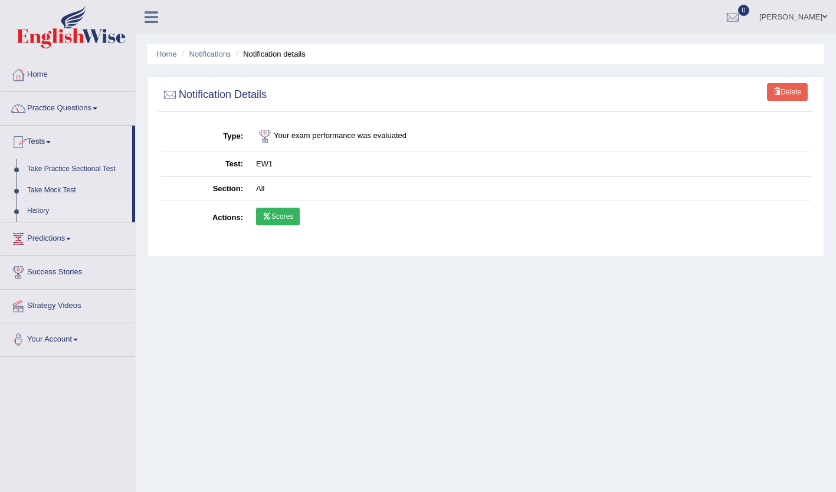
click at [40, 211] on link "History" at bounding box center [77, 211] width 110 height 21
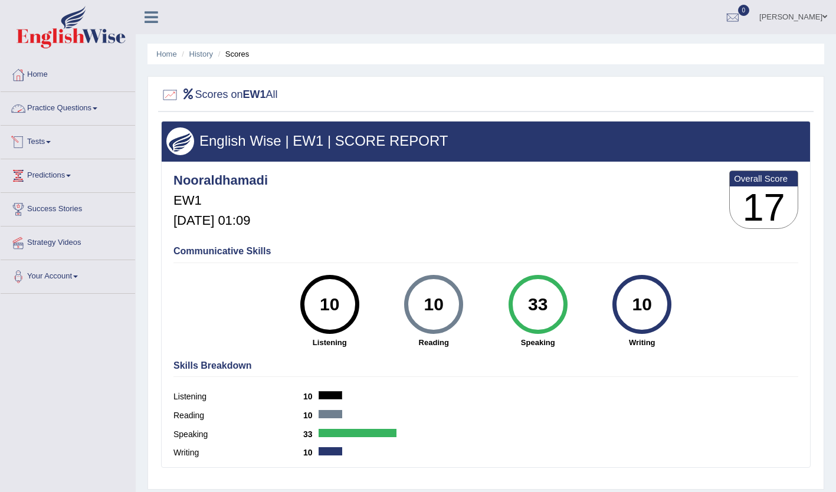
click at [43, 138] on link "Tests" at bounding box center [68, 141] width 135 height 30
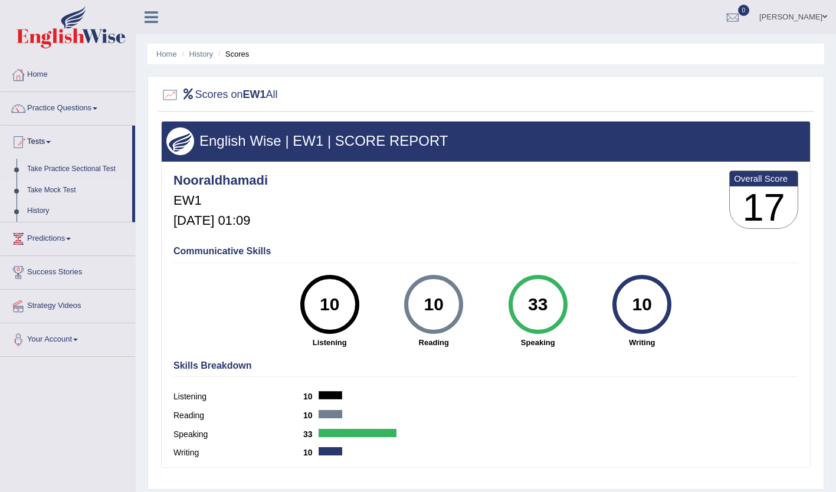
click at [49, 184] on link "Take Mock Test" at bounding box center [77, 190] width 110 height 21
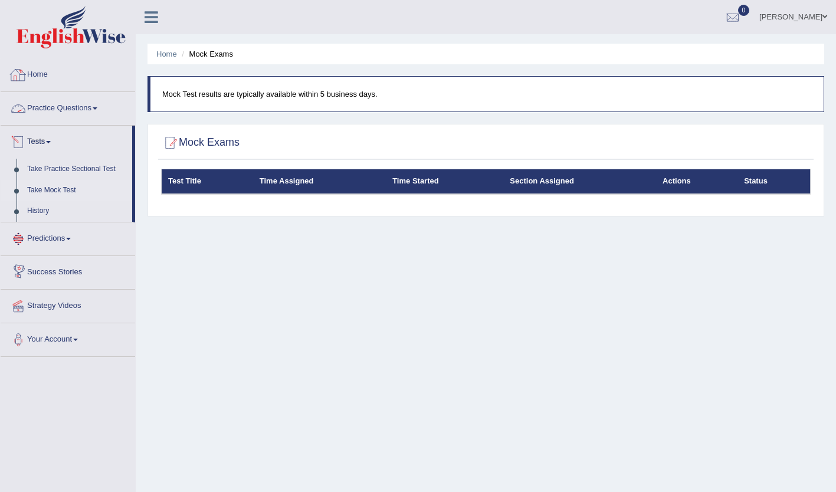
click at [41, 66] on link "Home" at bounding box center [68, 73] width 135 height 30
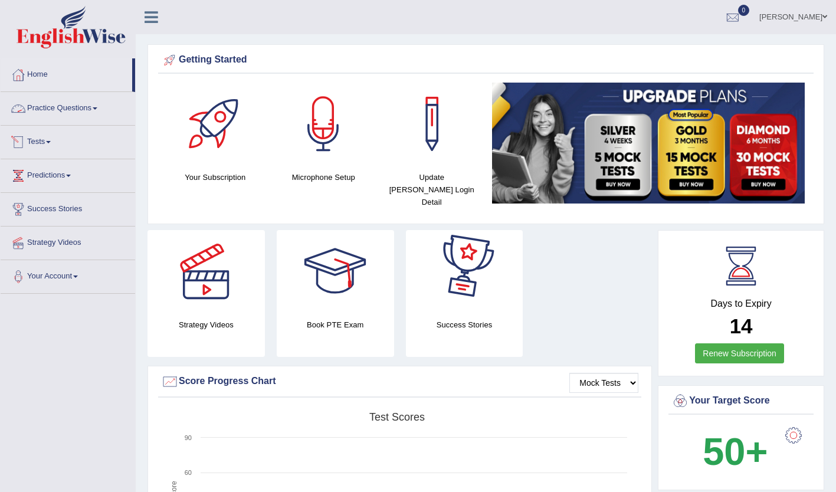
click at [41, 138] on link "Tests" at bounding box center [68, 141] width 135 height 30
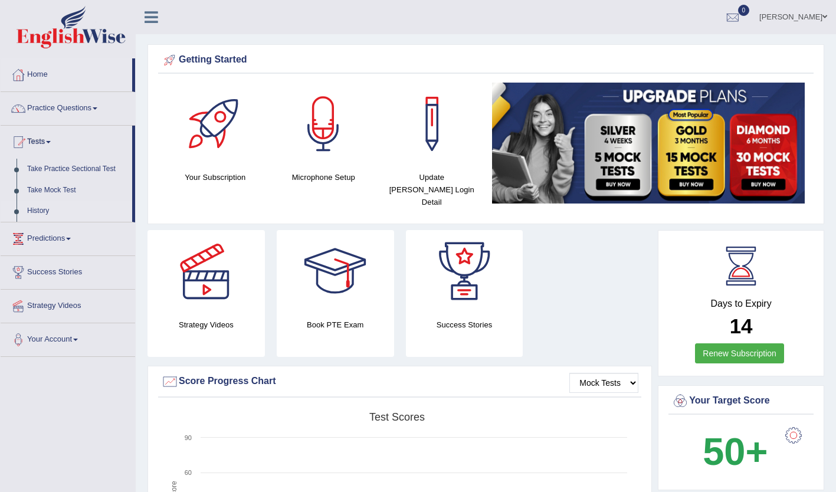
click at [48, 208] on link "History" at bounding box center [77, 211] width 110 height 21
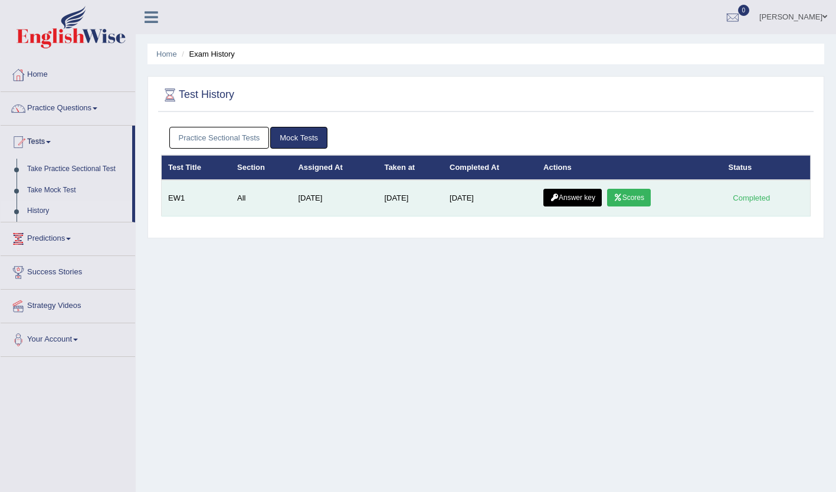
click at [621, 197] on link "Scores" at bounding box center [629, 198] width 44 height 18
